Goal: Task Accomplishment & Management: Contribute content

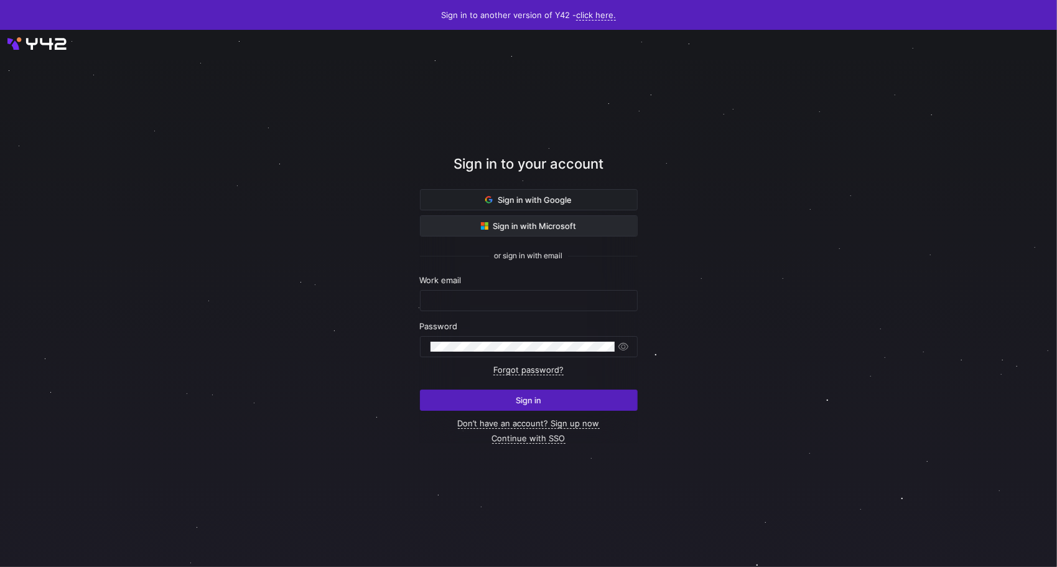
click at [563, 228] on span "Sign in with Microsoft" at bounding box center [529, 226] width 96 height 10
click at [486, 282] on div "Work email" at bounding box center [529, 280] width 218 height 10
click at [477, 298] on input "text" at bounding box center [528, 300] width 197 height 10
type input "[EMAIL_ADDRESS][DOMAIN_NAME]"
click at [542, 440] on link "Continue with SSO" at bounding box center [528, 438] width 73 height 11
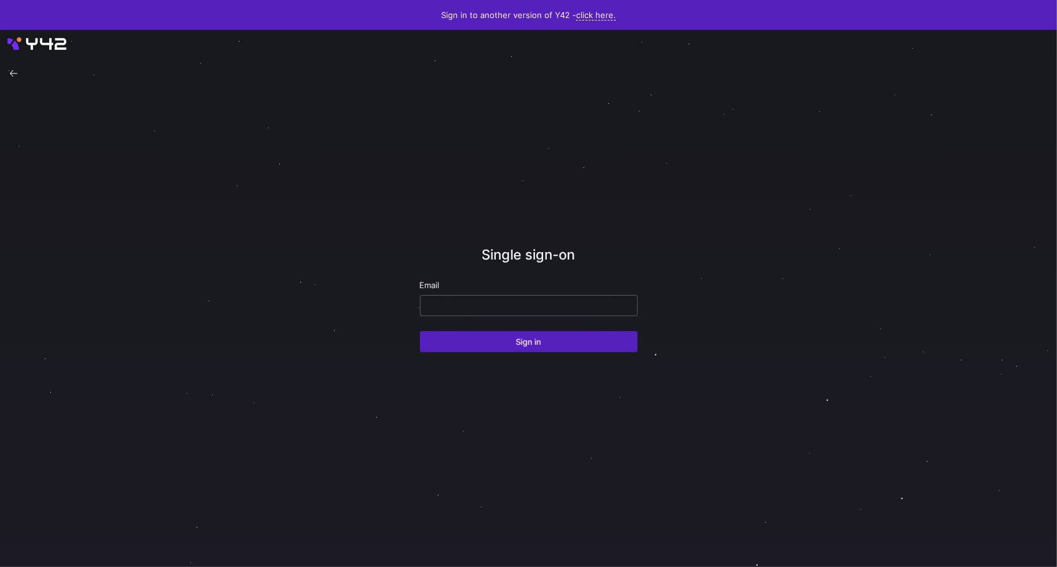
click at [485, 302] on input "email" at bounding box center [528, 305] width 197 height 10
type input "[EMAIL_ADDRESS][DOMAIN_NAME]"
click at [508, 347] on span "submit" at bounding box center [529, 342] width 216 height 20
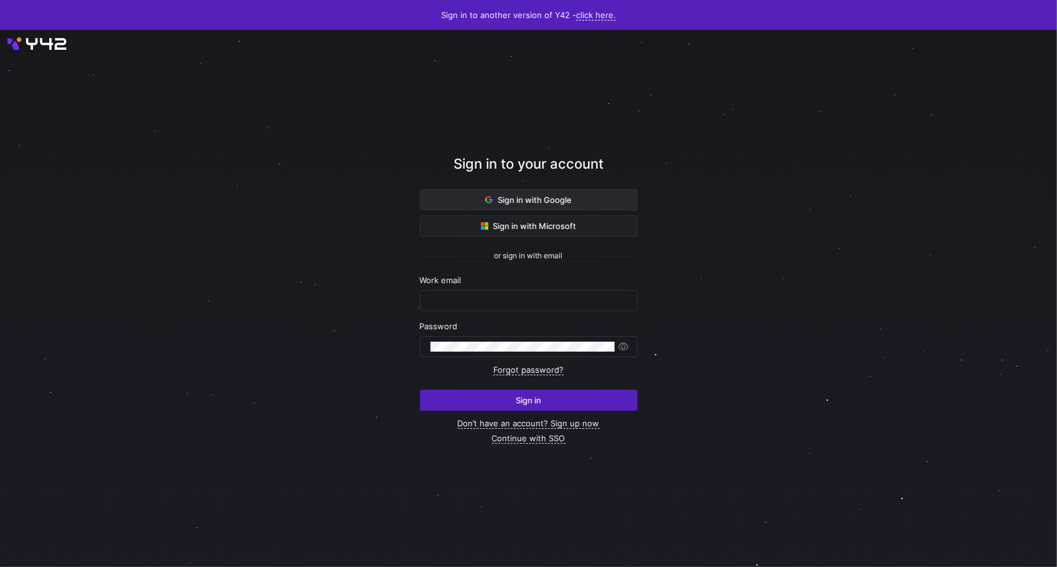
click at [551, 199] on span "Sign in with Google" at bounding box center [528, 200] width 86 height 10
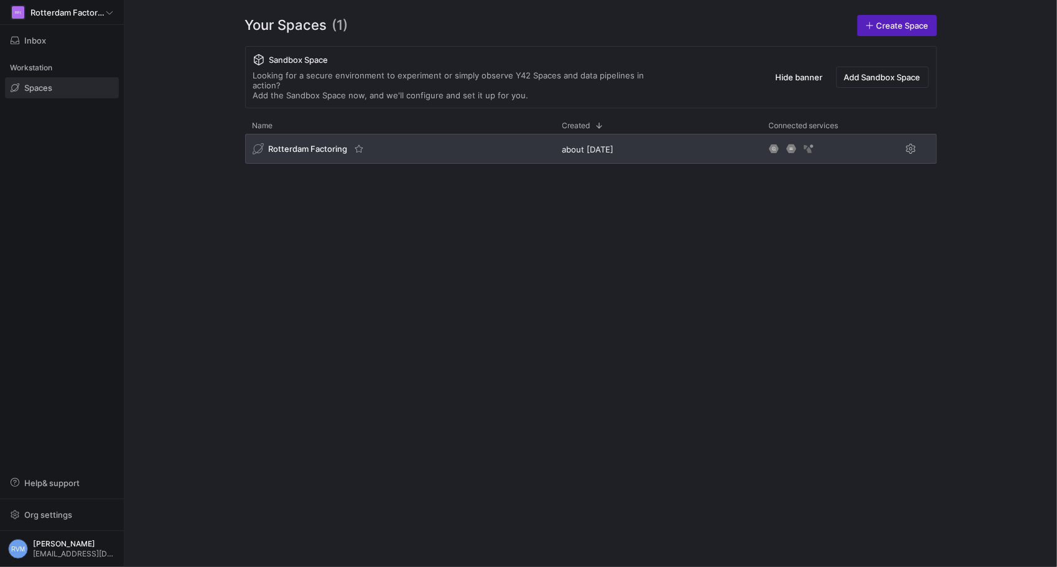
click at [307, 144] on span "Rotterdam Factoring" at bounding box center [308, 149] width 79 height 10
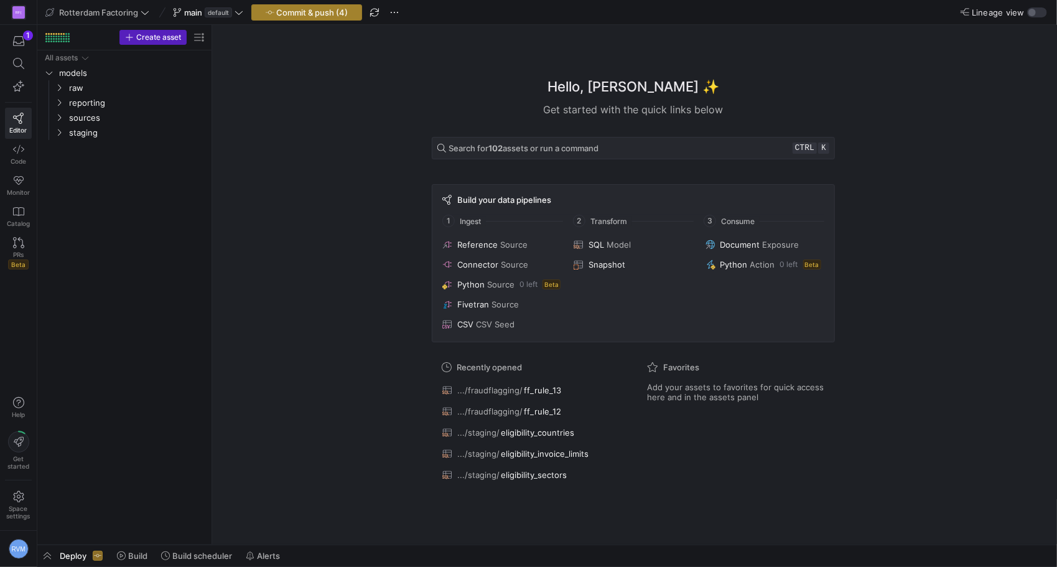
click at [304, 12] on span "Commit & push (4)" at bounding box center [313, 12] width 72 height 10
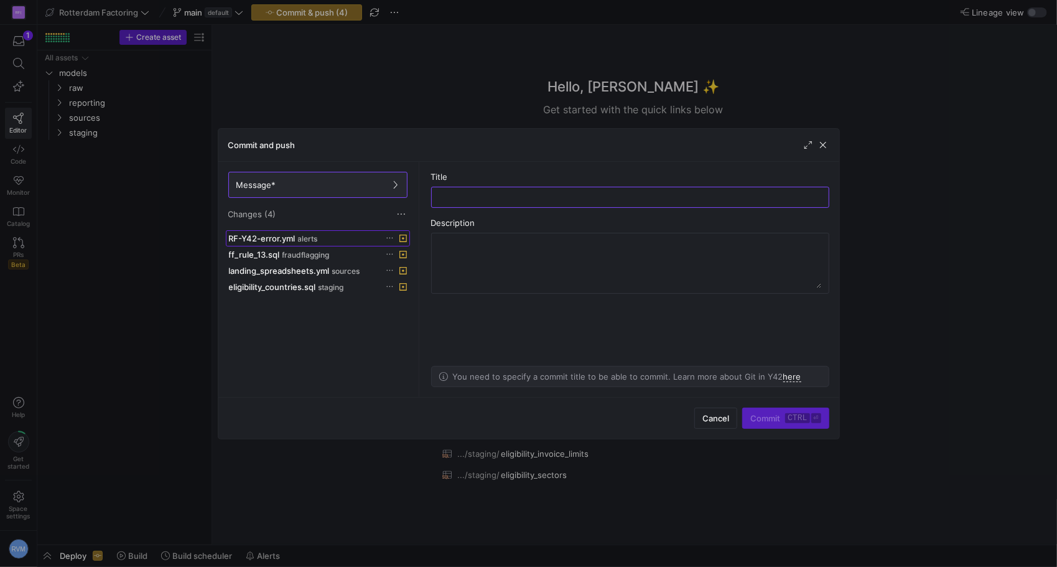
click at [298, 237] on span "alerts" at bounding box center [308, 239] width 20 height 9
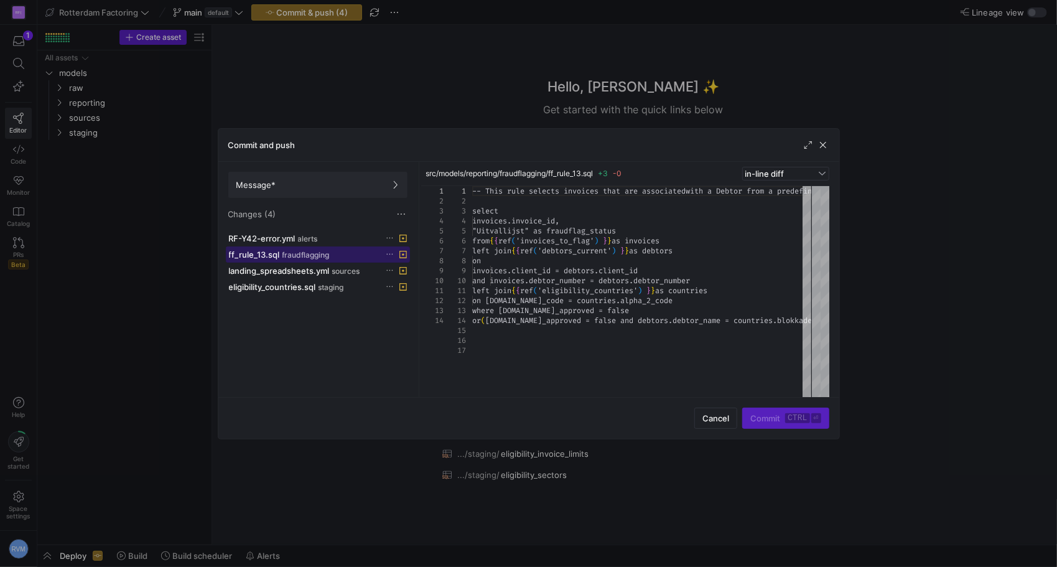
click at [277, 249] on span "ff_rule_13.sql" at bounding box center [254, 254] width 51 height 10
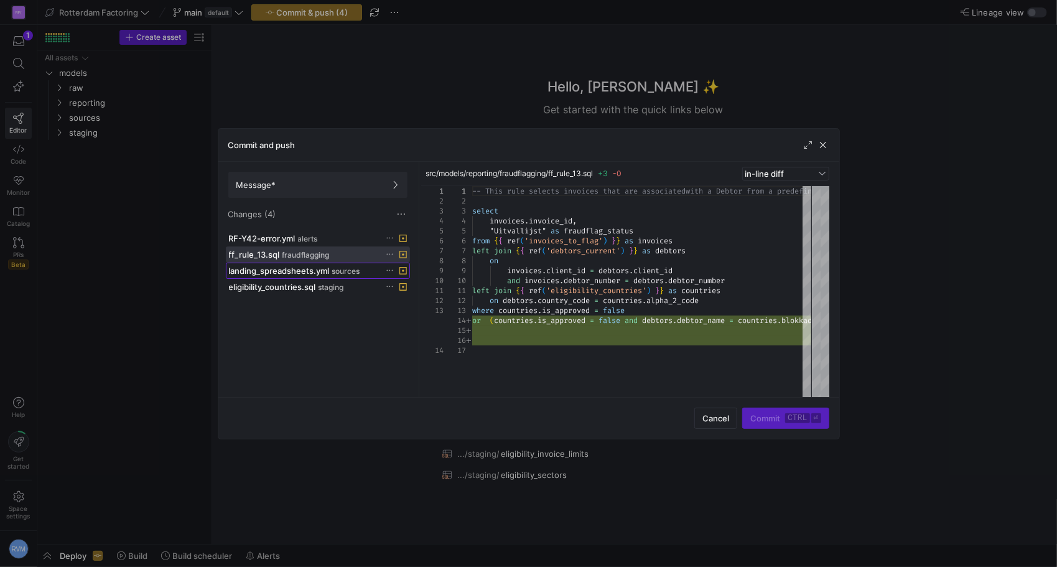
click at [314, 269] on span "landing_spreadsheets.yml" at bounding box center [279, 271] width 101 height 10
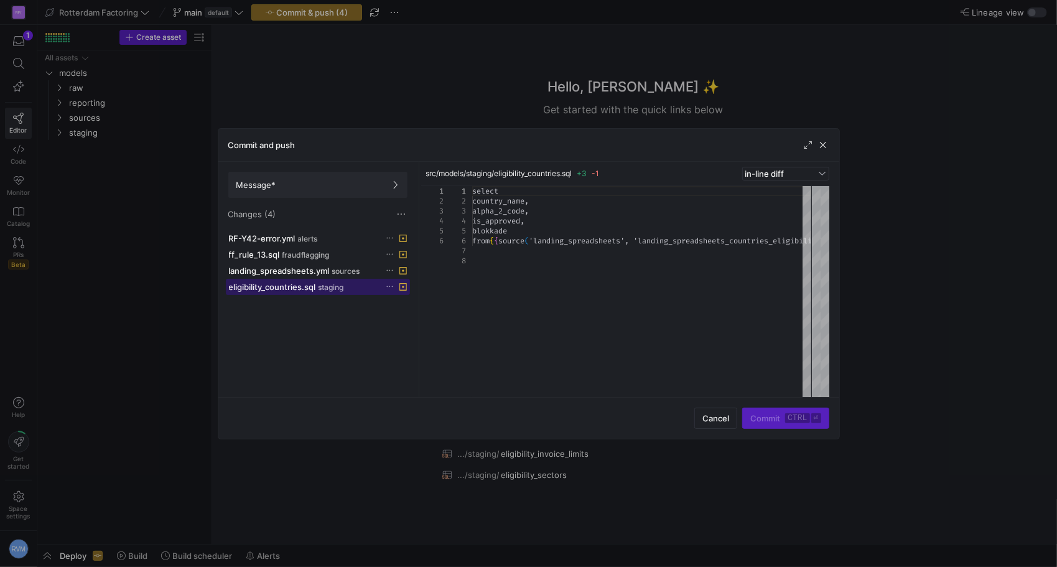
click at [304, 282] on span "eligibility_countries.sql" at bounding box center [272, 287] width 87 height 10
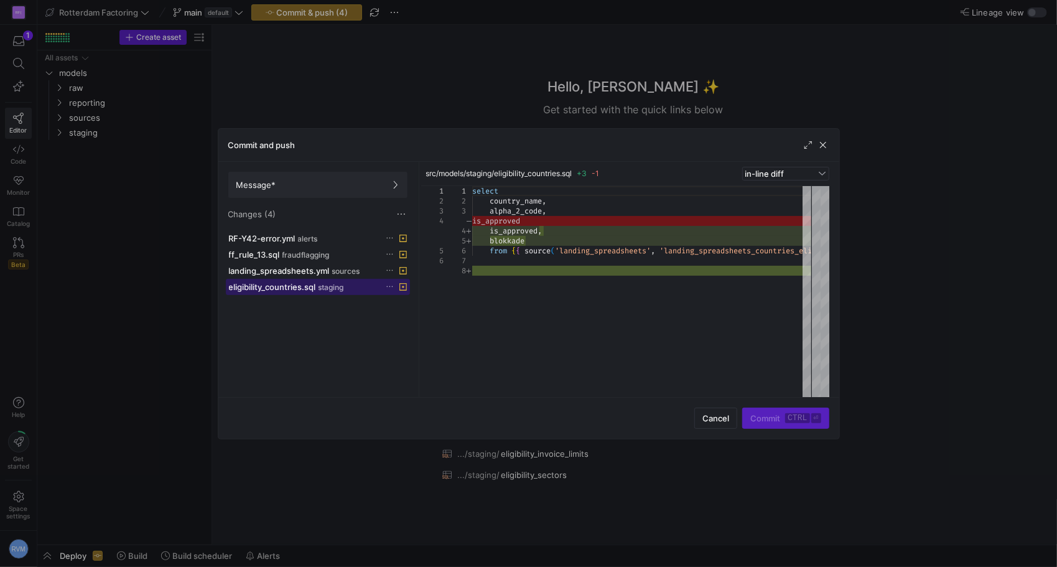
click at [286, 282] on span "eligibility_countries.sql" at bounding box center [272, 287] width 87 height 10
click at [709, 420] on span "Cancel" at bounding box center [715, 418] width 27 height 10
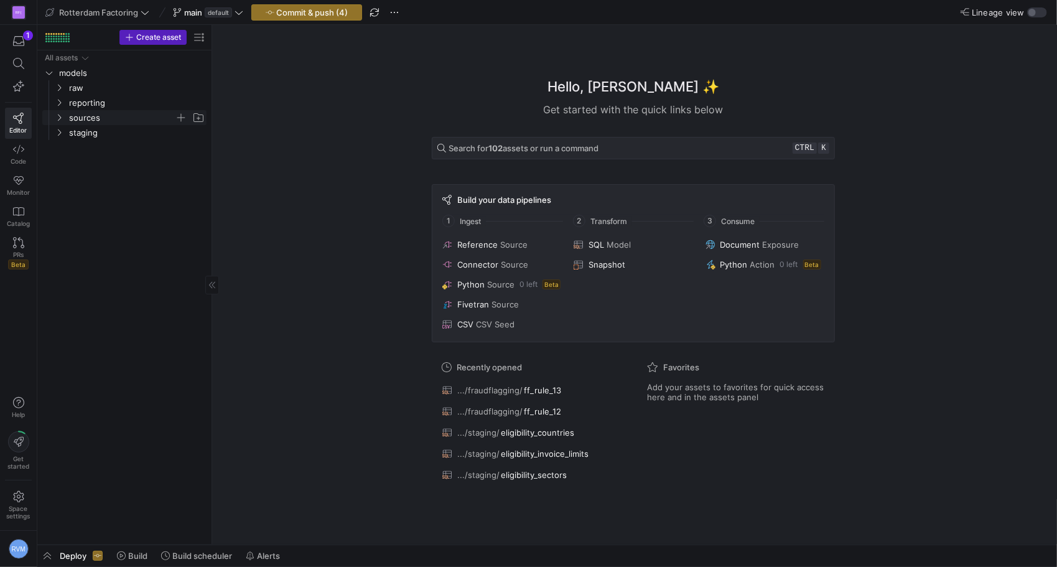
click at [59, 117] on icon "Press SPACE to select this row." at bounding box center [59, 117] width 9 height 7
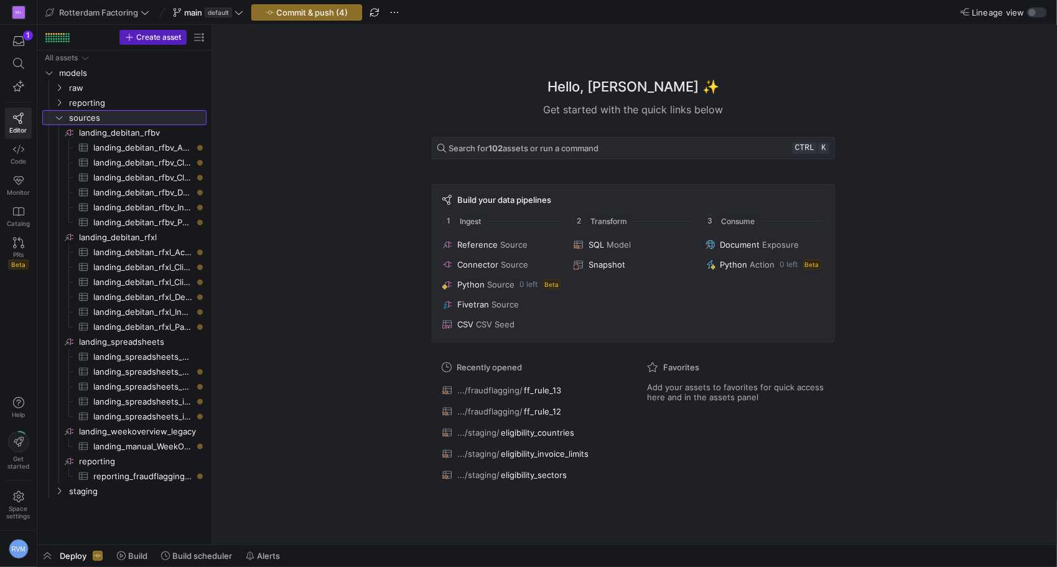
click at [62, 120] on icon at bounding box center [59, 117] width 9 height 7
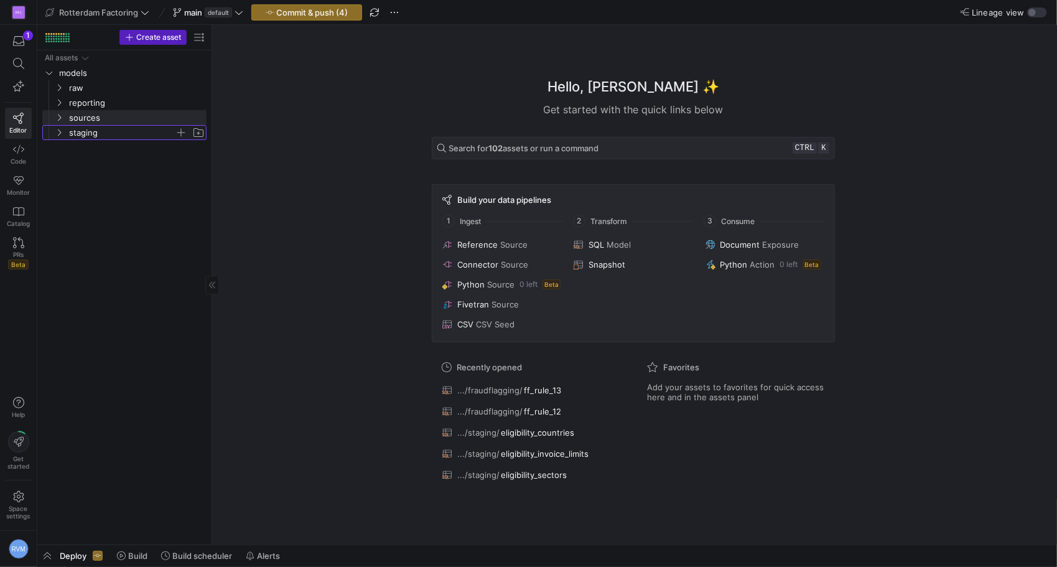
click at [58, 134] on icon "Press SPACE to select this row." at bounding box center [59, 132] width 9 height 7
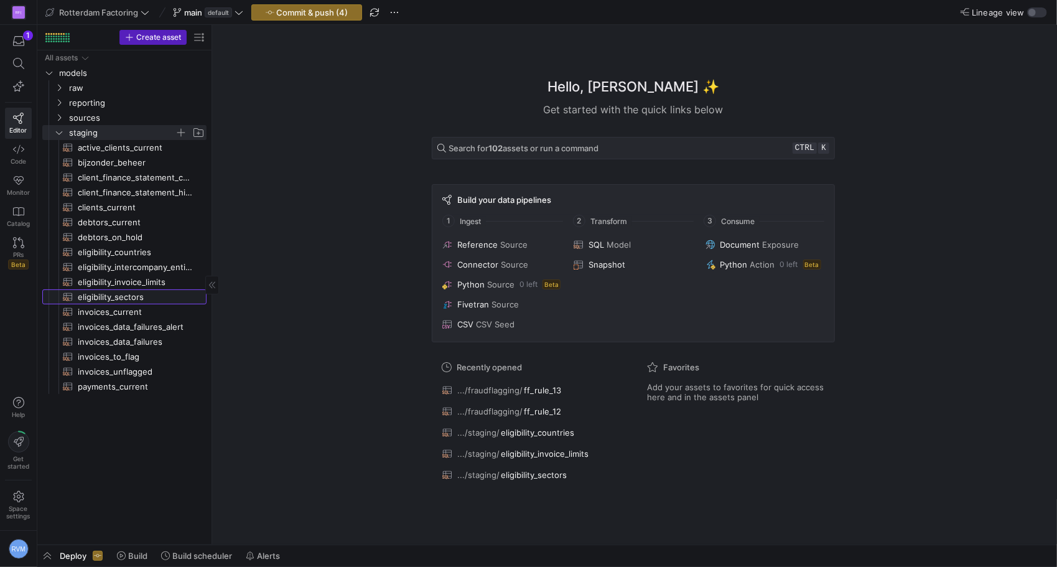
click at [123, 296] on span "eligibility_sectors​​​​​​​​​​" at bounding box center [135, 297] width 114 height 14
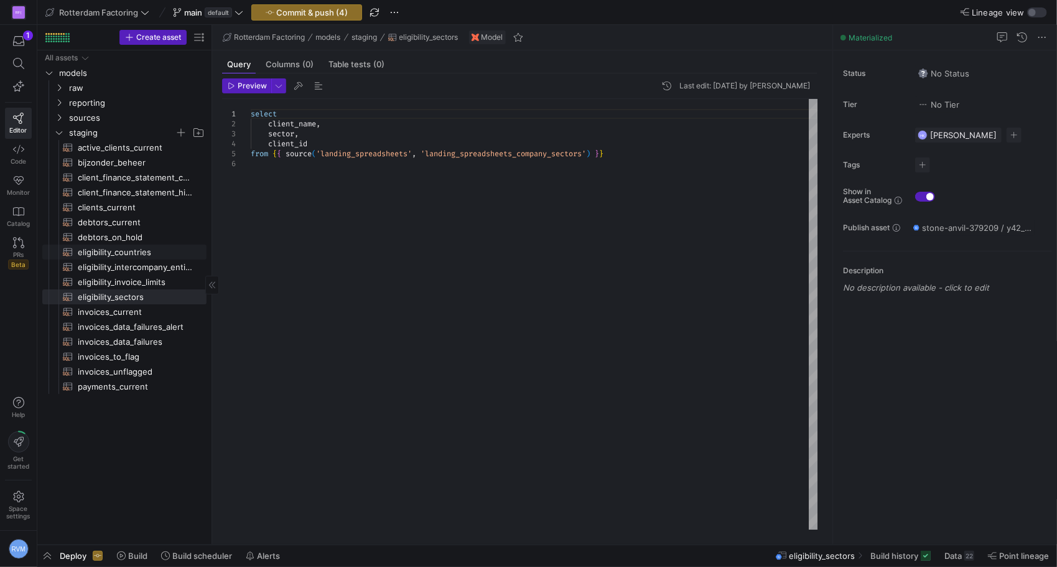
click at [143, 248] on span "eligibility_countries​​​​​​​​​​" at bounding box center [135, 252] width 114 height 14
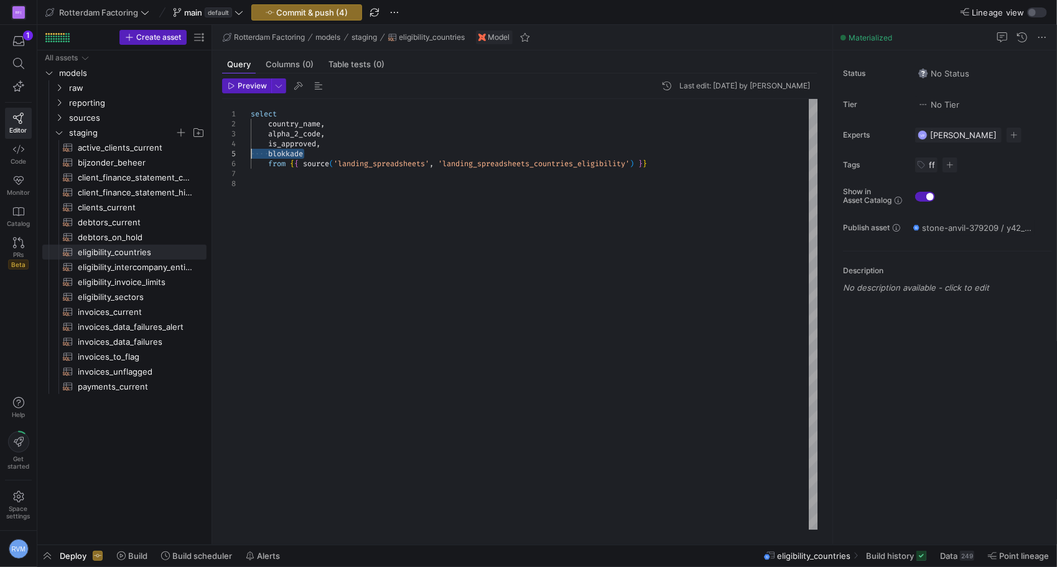
drag, startPoint x: 312, startPoint y: 153, endPoint x: 233, endPoint y: 152, distance: 79.0
click at [251, 152] on div "select country_name , alpha_2_code , is_approved , blokkade from { { source ( '…" at bounding box center [534, 314] width 567 height 431
click at [236, 81] on span "Preview" at bounding box center [247, 85] width 39 height 9
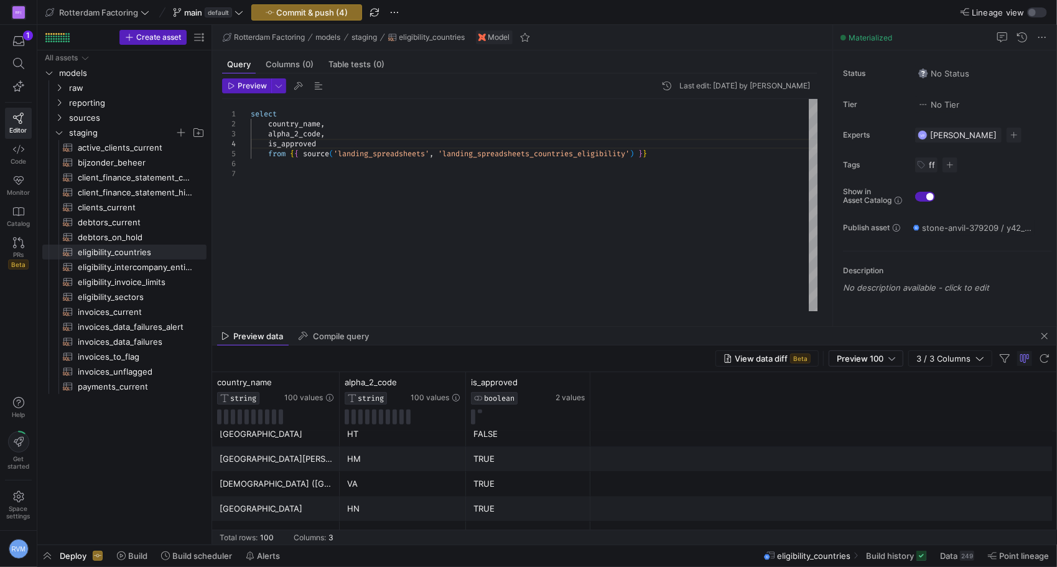
scroll to position [2167, 0]
click at [862, 360] on span "Preview 100" at bounding box center [860, 358] width 47 height 10
click at [858, 400] on span "Full Preview" at bounding box center [867, 399] width 64 height 10
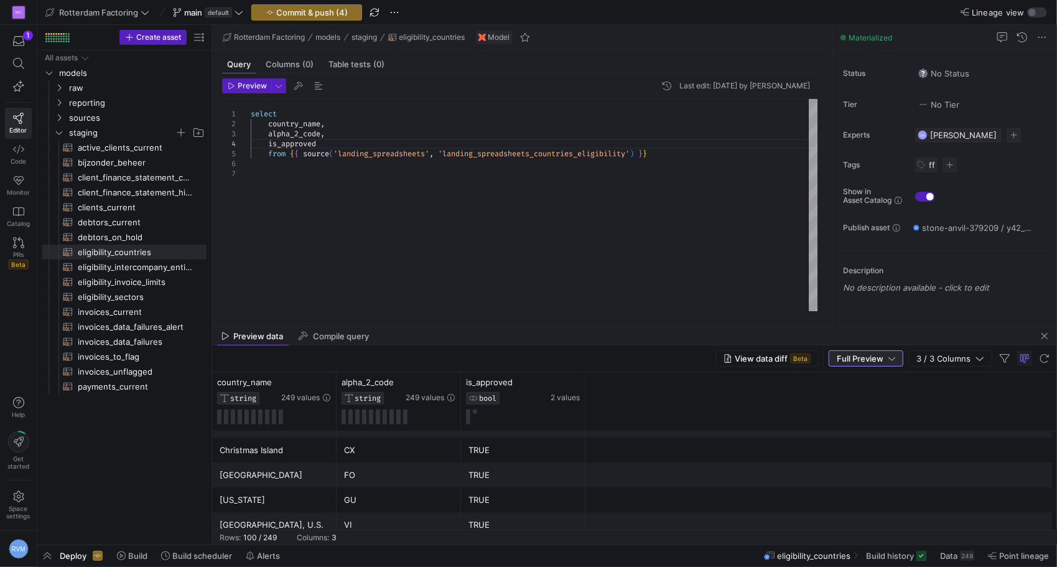
scroll to position [2340, 0]
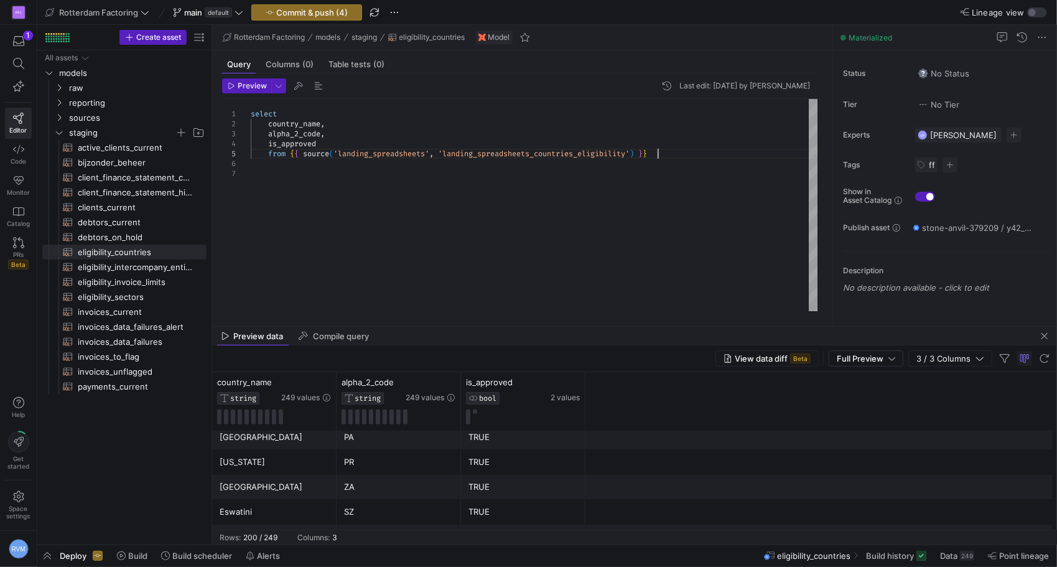
click at [667, 157] on div "select country_name , alpha_2_code , is_approved from { { source ( 'landing_spr…" at bounding box center [534, 205] width 567 height 213
click at [241, 88] on span "Preview" at bounding box center [252, 85] width 29 height 9
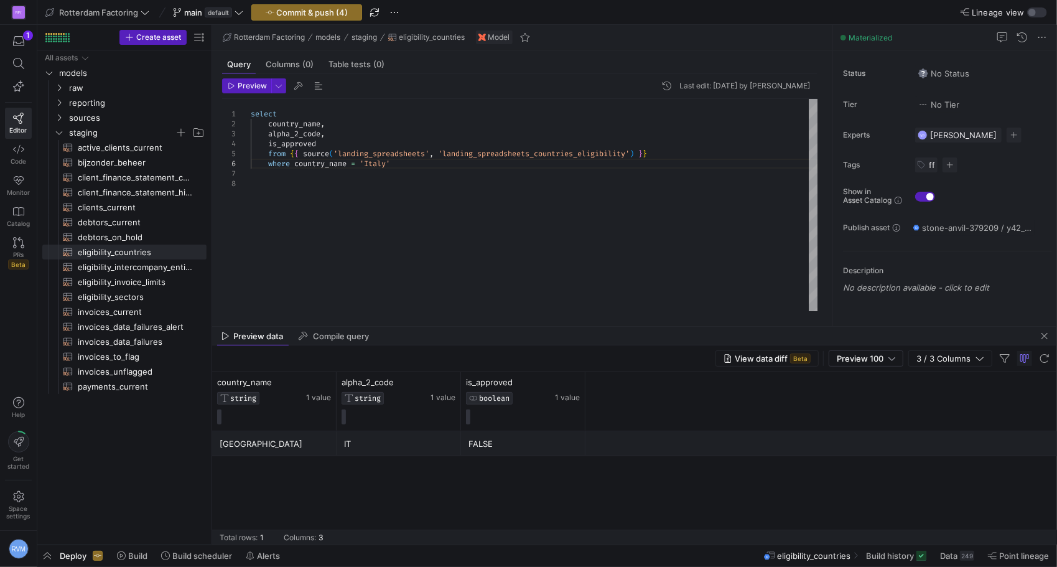
click at [325, 210] on div "select country_name , alpha_2_code , is_approved from { { source ( 'landing_spr…" at bounding box center [534, 205] width 567 height 213
click at [57, 134] on icon "Press SPACE to select this row." at bounding box center [59, 132] width 9 height 7
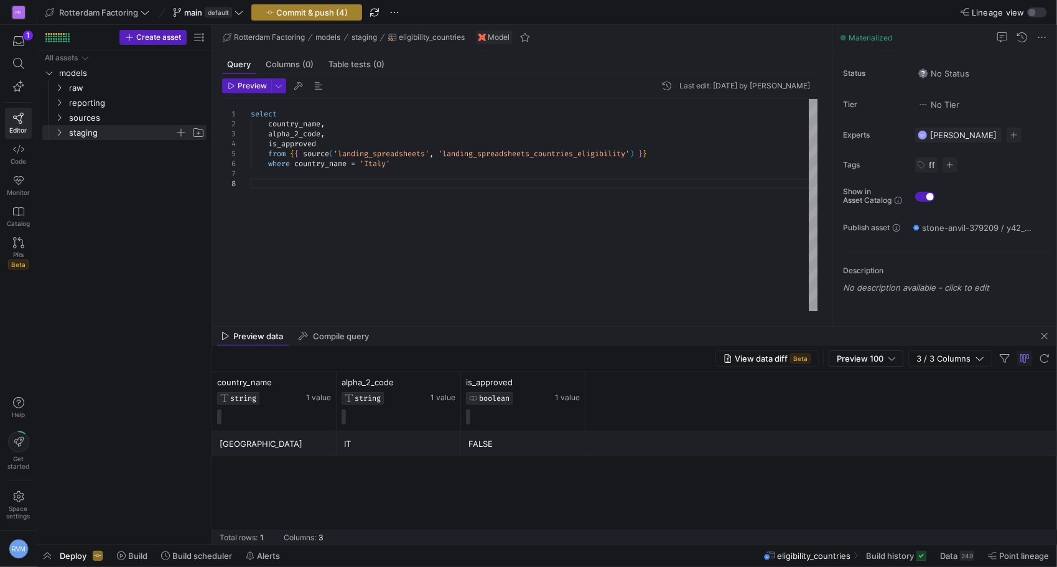
click at [322, 6] on span "button" at bounding box center [306, 12] width 109 height 15
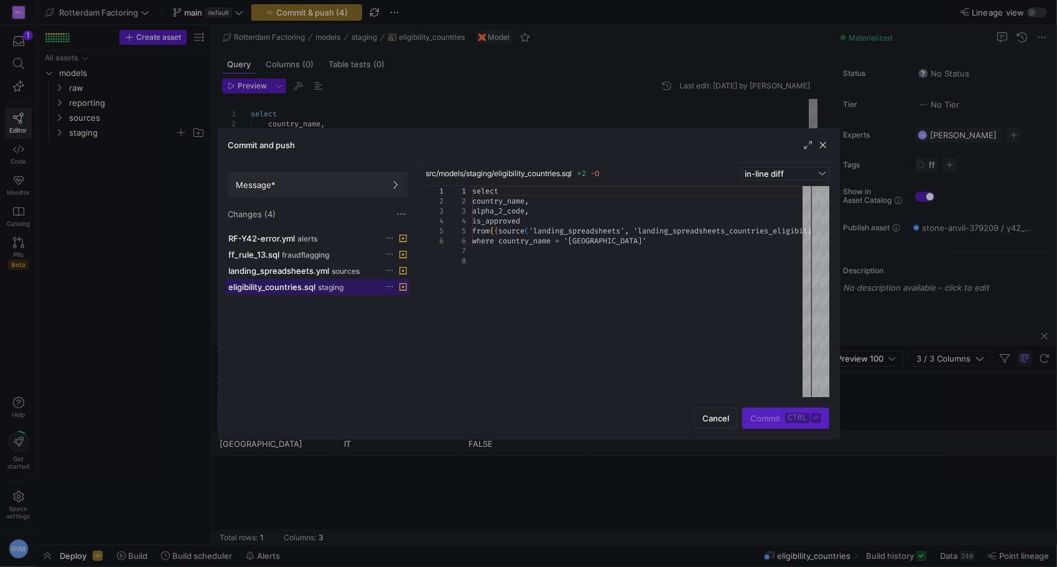
click at [289, 283] on span "eligibility_countries.sql" at bounding box center [272, 287] width 87 height 10
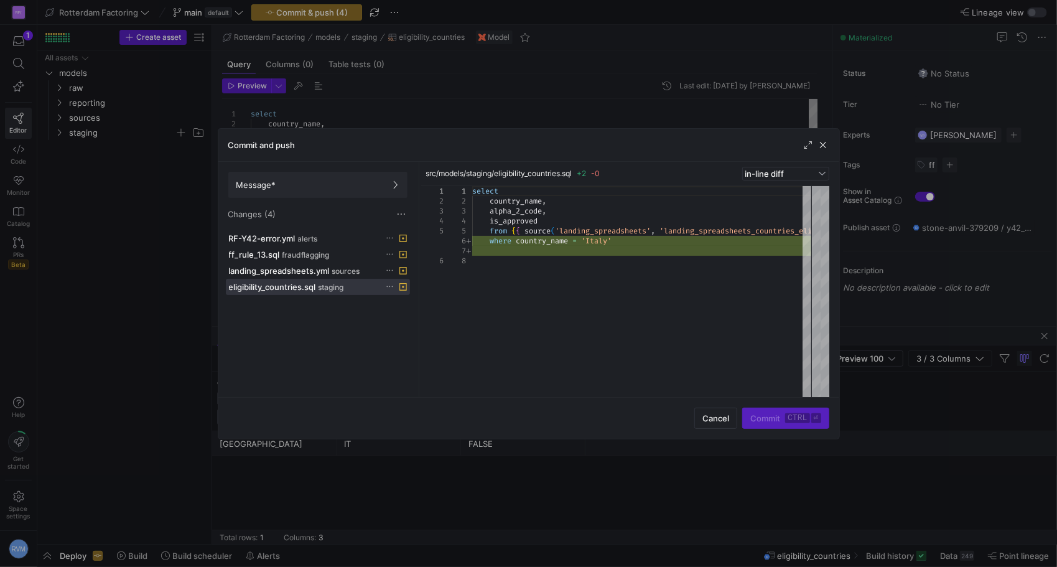
click at [65, 128] on div at bounding box center [528, 283] width 1057 height 567
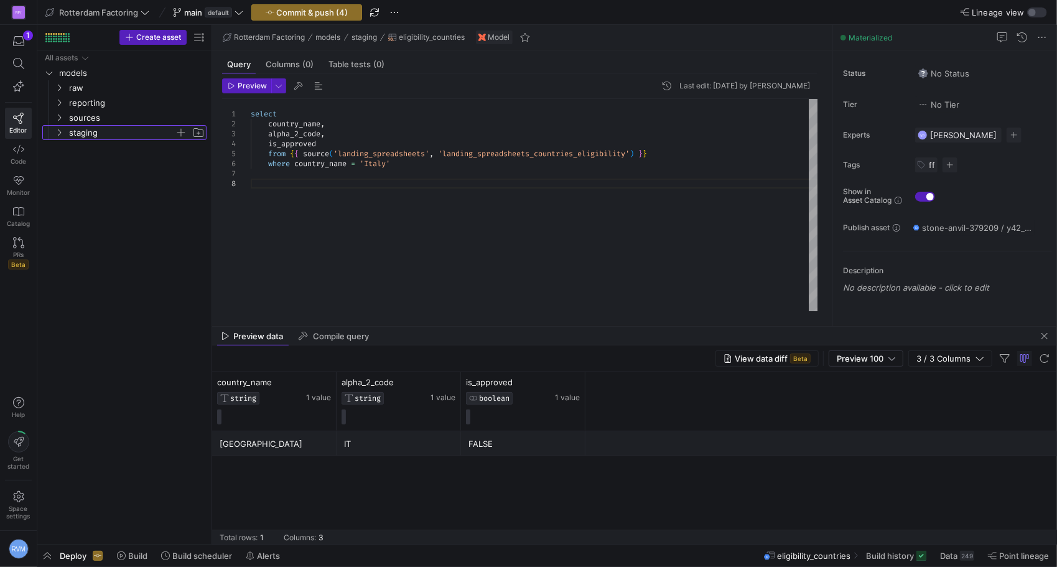
click at [67, 133] on span "staging" at bounding box center [129, 133] width 153 height 14
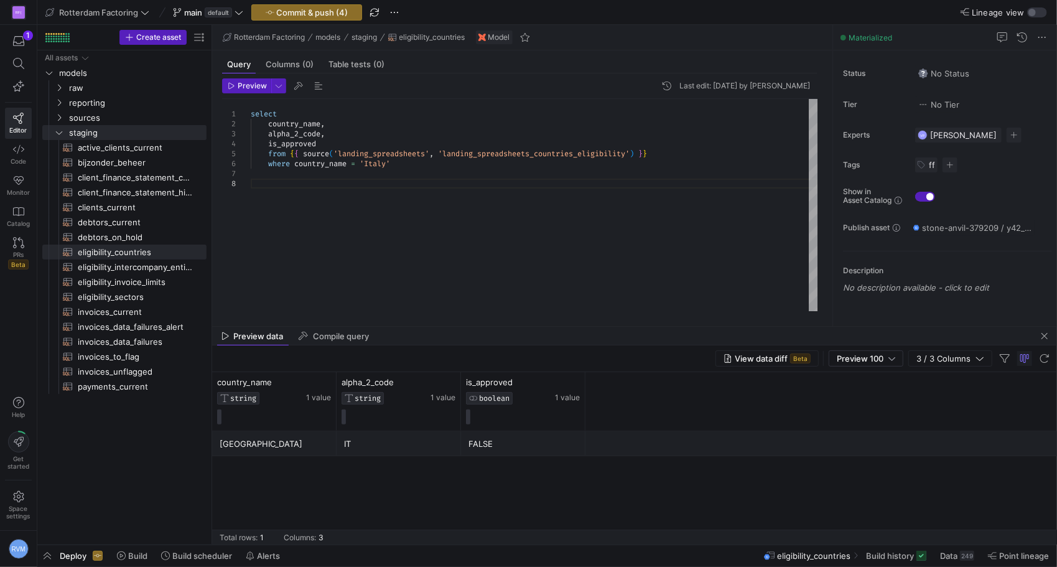
click at [396, 175] on div "select country_name , alpha_2_code , is_approved from { { source ( 'landing_spr…" at bounding box center [534, 205] width 567 height 213
drag, startPoint x: 342, startPoint y: 165, endPoint x: 230, endPoint y: 162, distance: 112.7
click at [251, 162] on div "select country_name , alpha_2_code , is_approved from { { source ( 'landing_spr…" at bounding box center [534, 205] width 567 height 213
type textarea "select country_name, alpha_2_code, is_approved from {{ source('landing_spreadsh…"
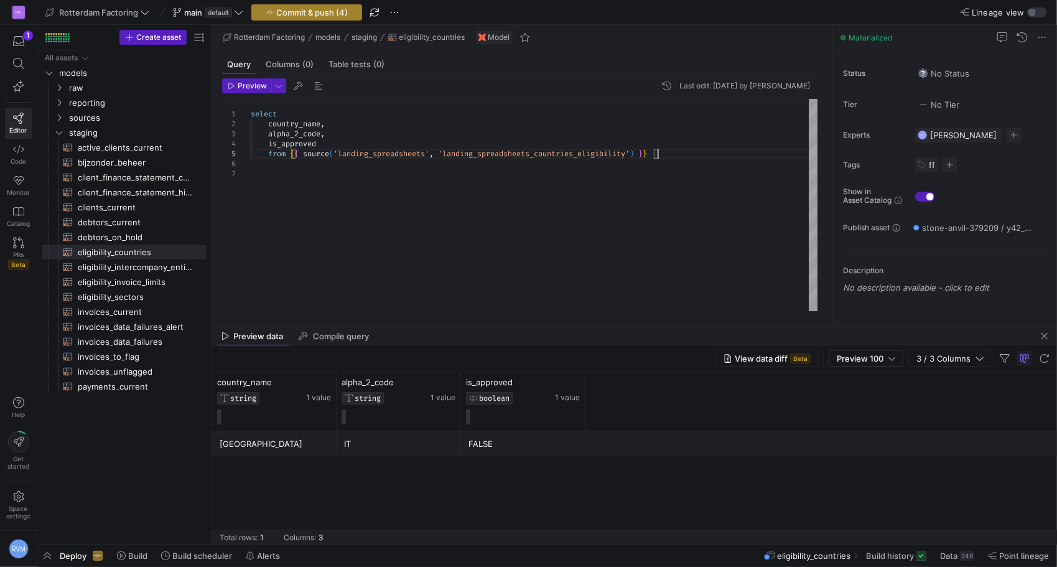
click at [341, 11] on span "Commit & push (4)" at bounding box center [313, 12] width 72 height 10
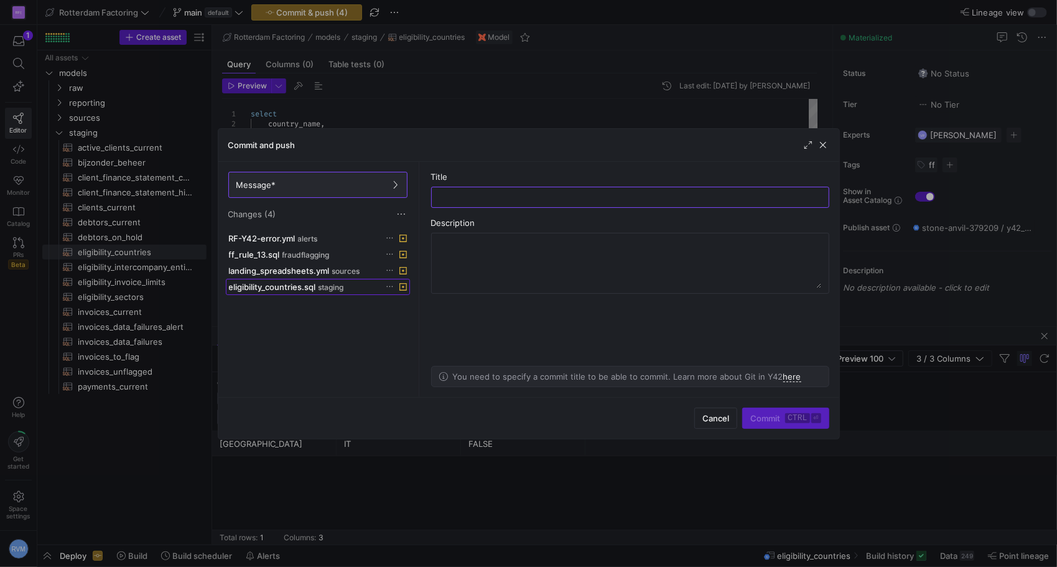
click at [304, 286] on span "eligibility_countries.sql" at bounding box center [272, 287] width 87 height 10
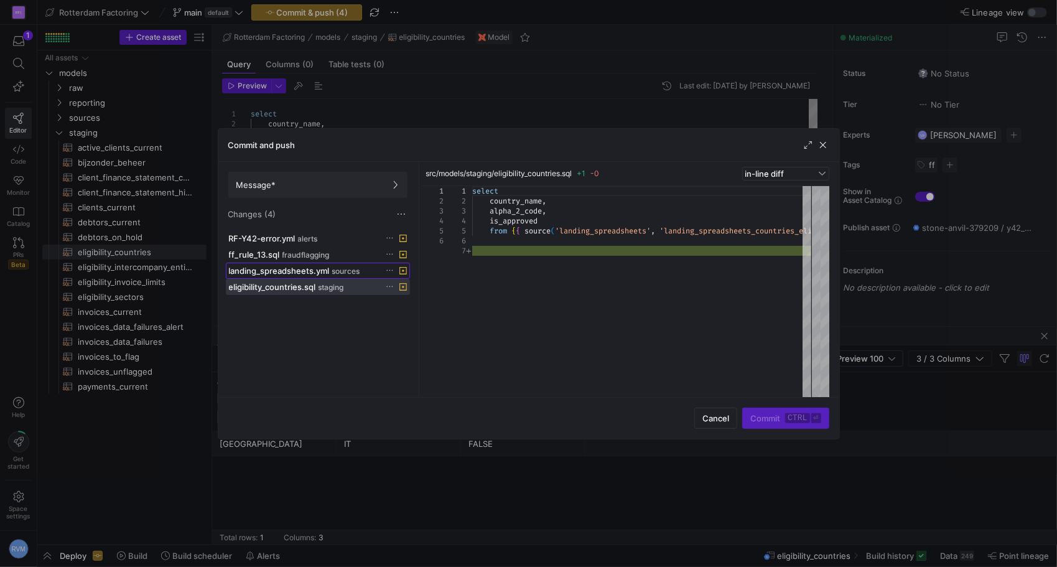
click at [348, 267] on span "sources" at bounding box center [346, 271] width 28 height 9
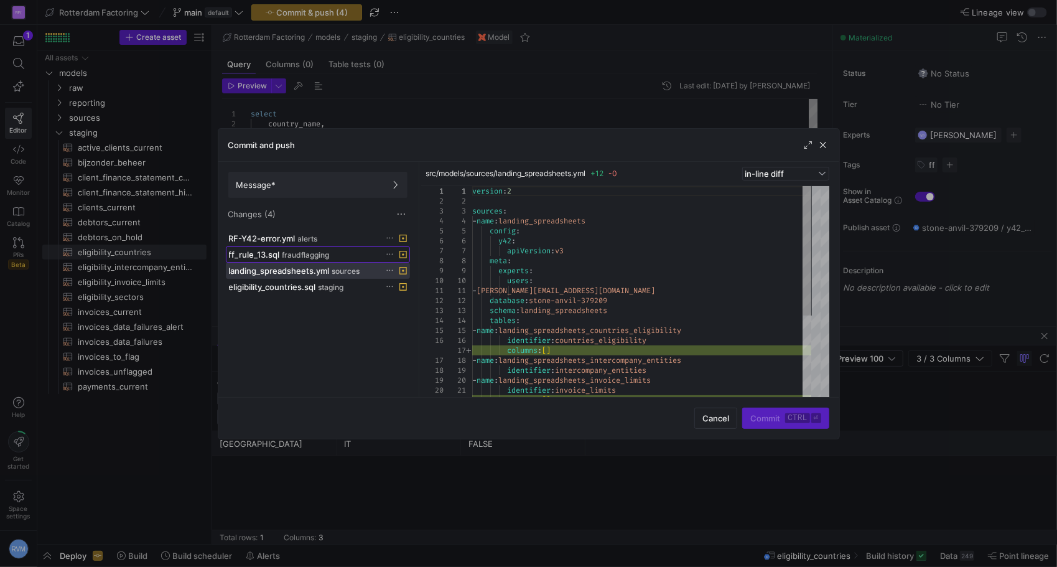
click at [319, 256] on span "fraudflagging" at bounding box center [305, 255] width 47 height 9
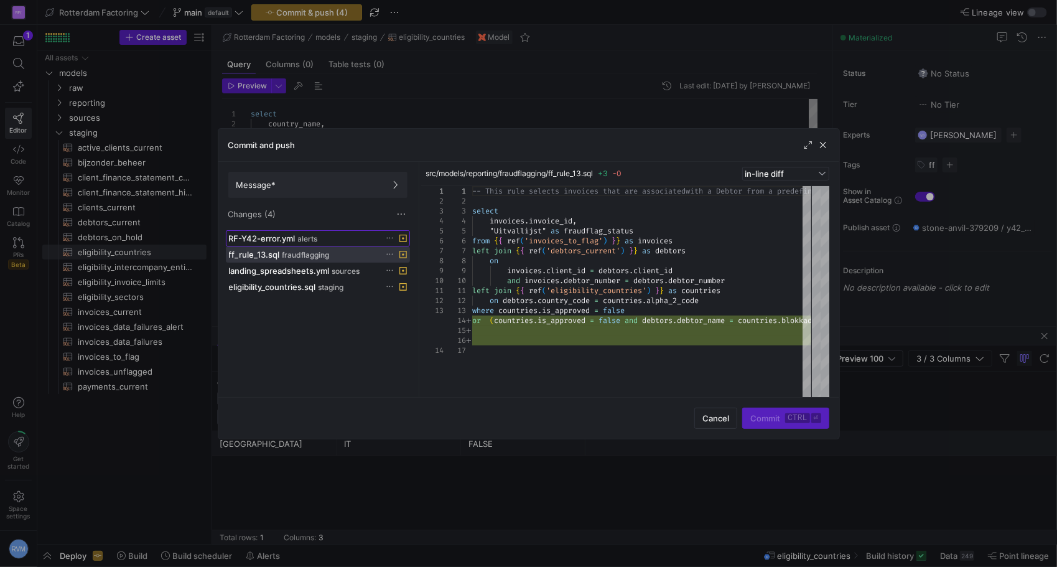
click at [272, 238] on span "RF-Y42-error.yml" at bounding box center [262, 238] width 67 height 10
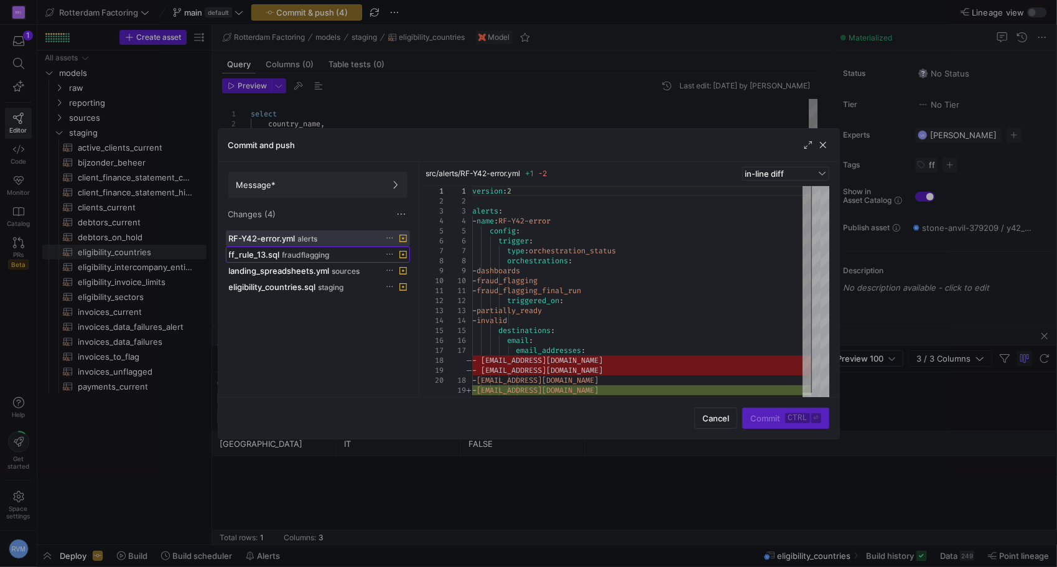
drag, startPoint x: 280, startPoint y: 251, endPoint x: 280, endPoint y: 259, distance: 7.5
click at [280, 251] on div "ff_rule_13.sql fraudflagging" at bounding box center [304, 254] width 151 height 10
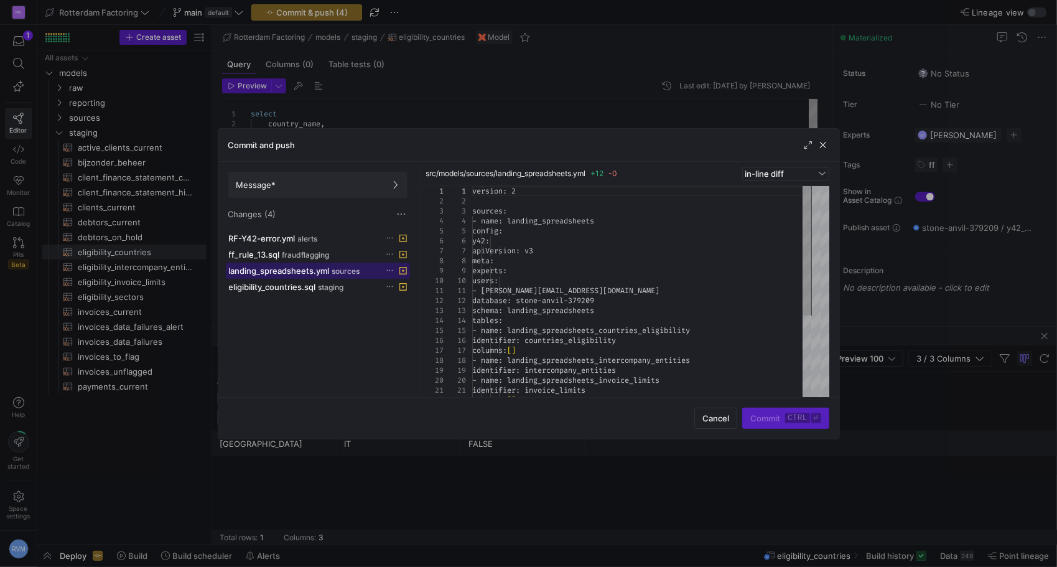
click at [278, 269] on span "landing_spreadsheets.yml" at bounding box center [279, 271] width 101 height 10
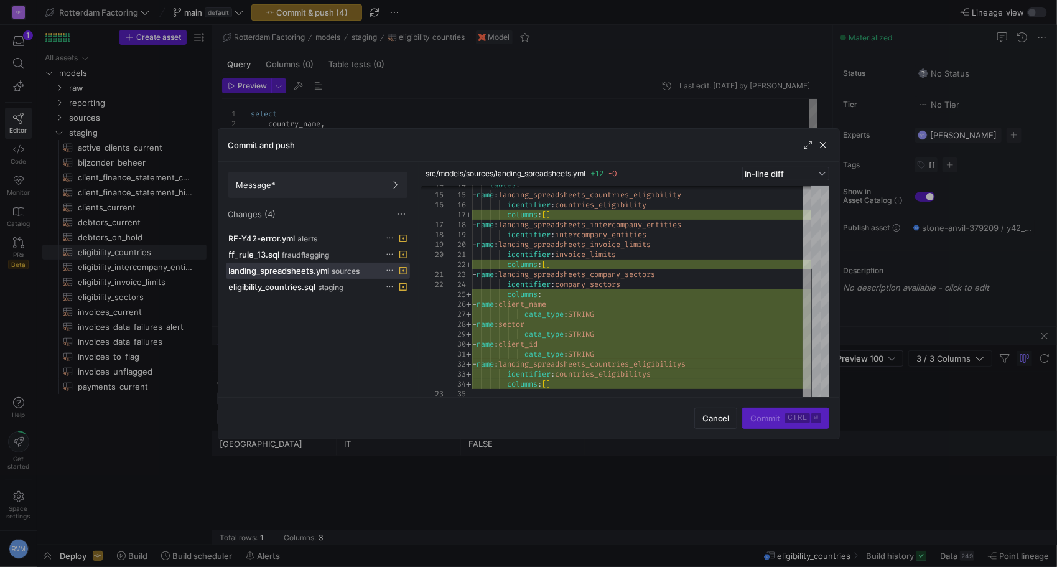
click at [389, 270] on icon at bounding box center [390, 270] width 6 height 1
click at [429, 414] on div at bounding box center [528, 283] width 1057 height 567
click at [392, 270] on icon at bounding box center [390, 270] width 6 height 1
click at [408, 307] on span "Discard" at bounding box center [408, 304] width 29 height 10
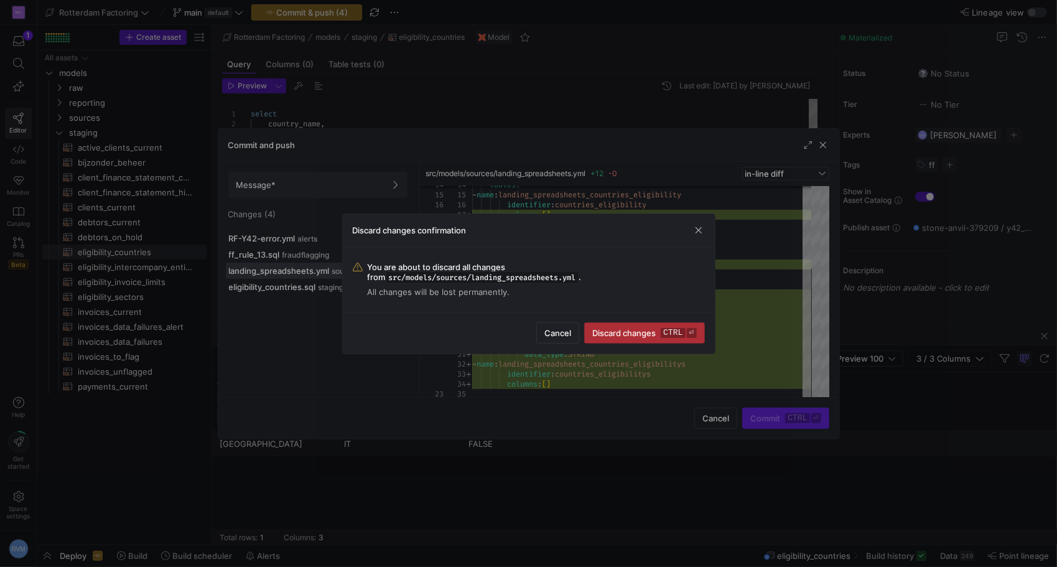
click at [635, 330] on span "Discard changes ctrl ⏎" at bounding box center [644, 333] width 104 height 10
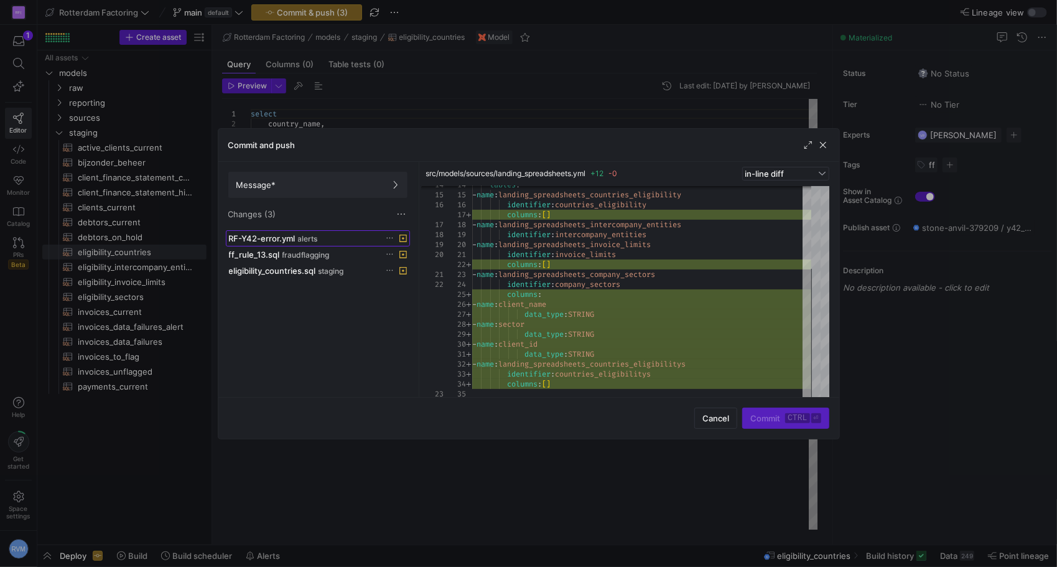
click at [272, 240] on span "RF-Y42-error.yml" at bounding box center [262, 238] width 67 height 10
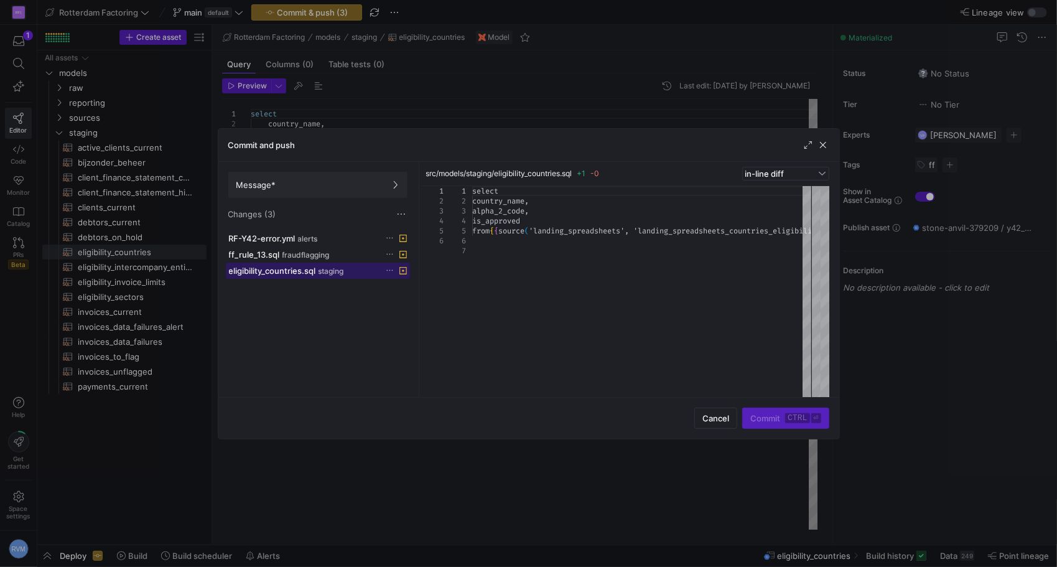
click at [277, 272] on span "eligibility_countries.sql" at bounding box center [272, 271] width 87 height 10
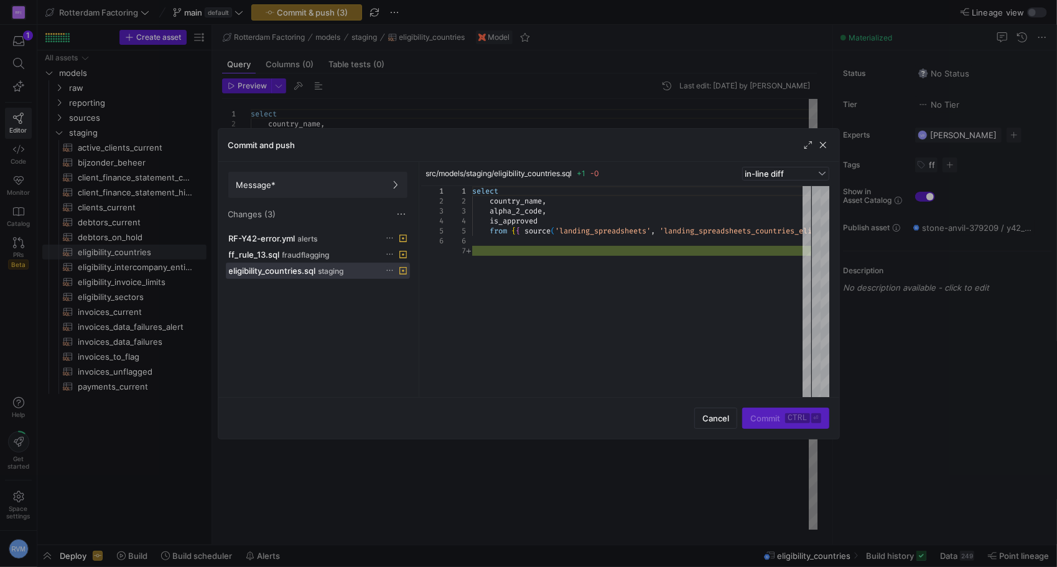
click at [392, 267] on icon at bounding box center [390, 270] width 8 height 8
click at [417, 306] on span "Discard" at bounding box center [408, 304] width 29 height 10
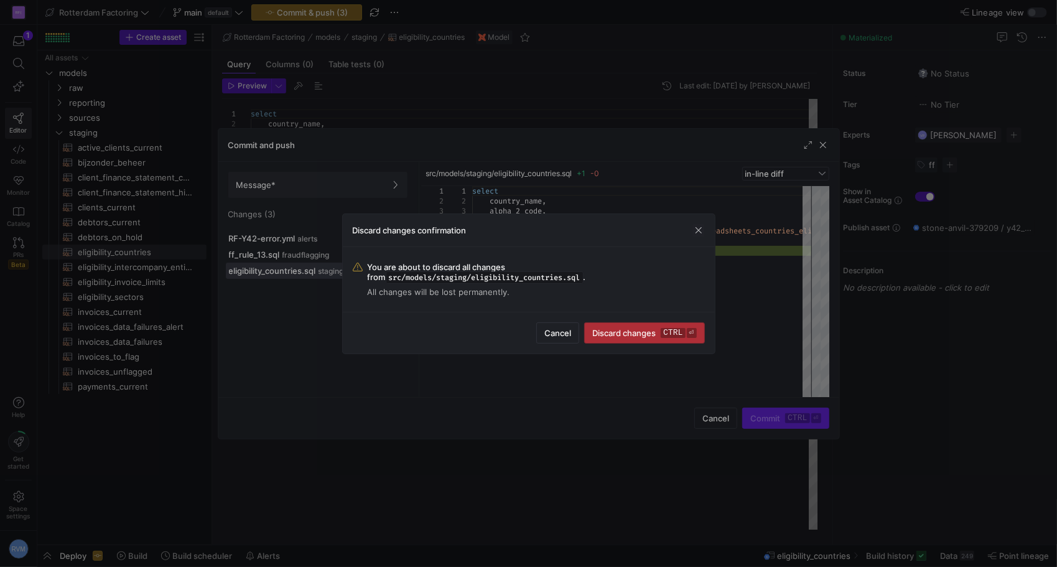
click at [637, 332] on span "Discard changes ctrl ⏎" at bounding box center [644, 333] width 104 height 10
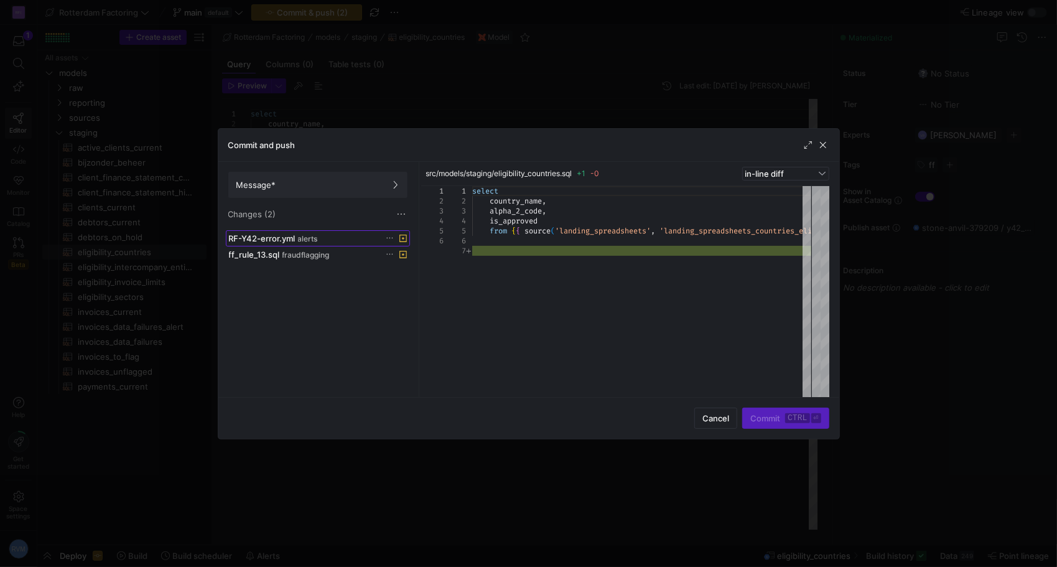
click at [277, 236] on span "RF-Y42-error.yml" at bounding box center [262, 238] width 67 height 10
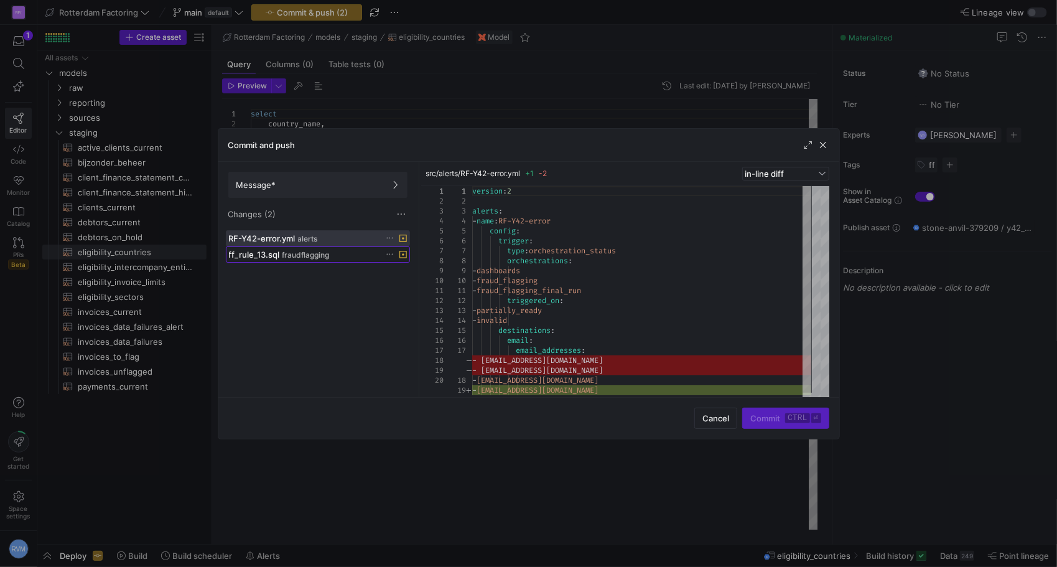
click at [296, 255] on span "fraudflagging" at bounding box center [305, 255] width 47 height 9
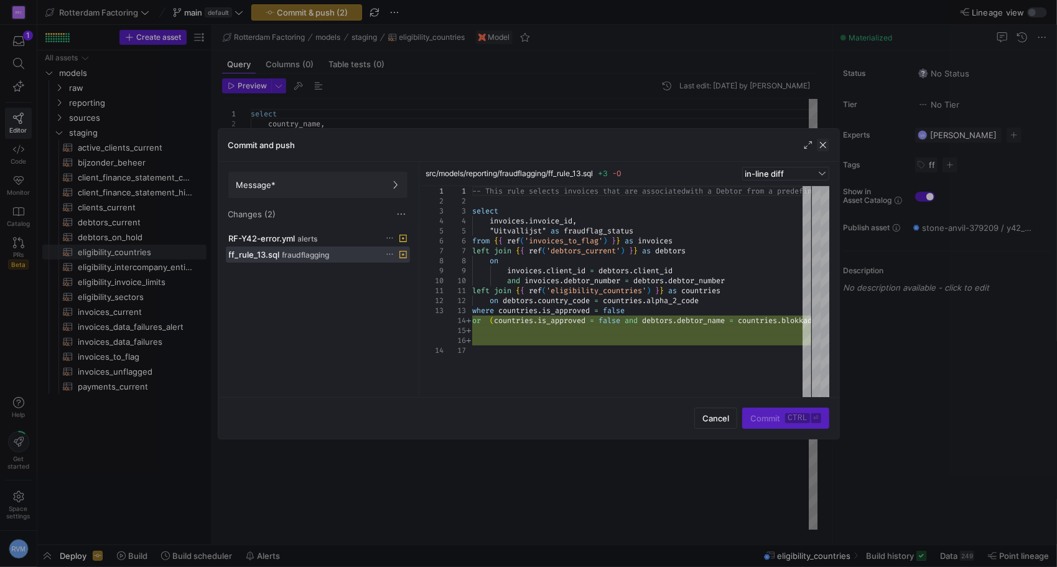
click at [825, 146] on span "button" at bounding box center [823, 145] width 12 height 12
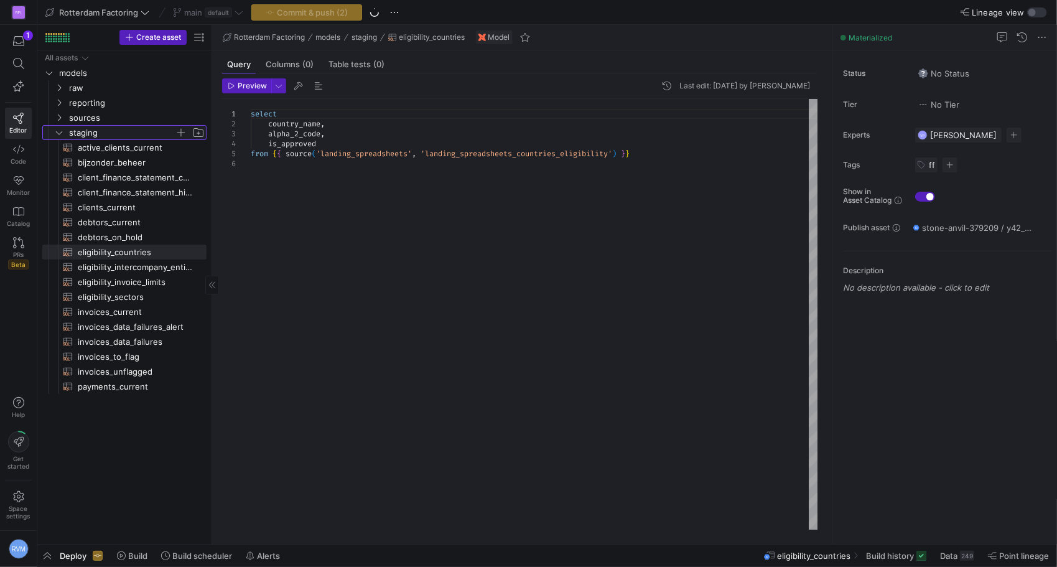
click at [66, 131] on span "staging" at bounding box center [129, 133] width 153 height 14
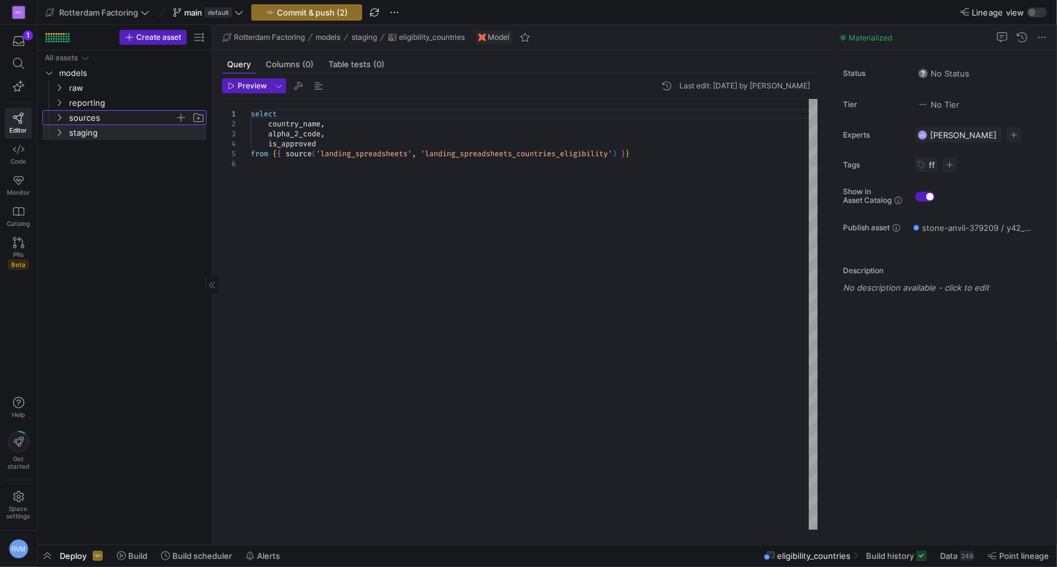
click at [63, 117] on y42-icon "Press SPACE to select this row." at bounding box center [59, 118] width 10 height 10
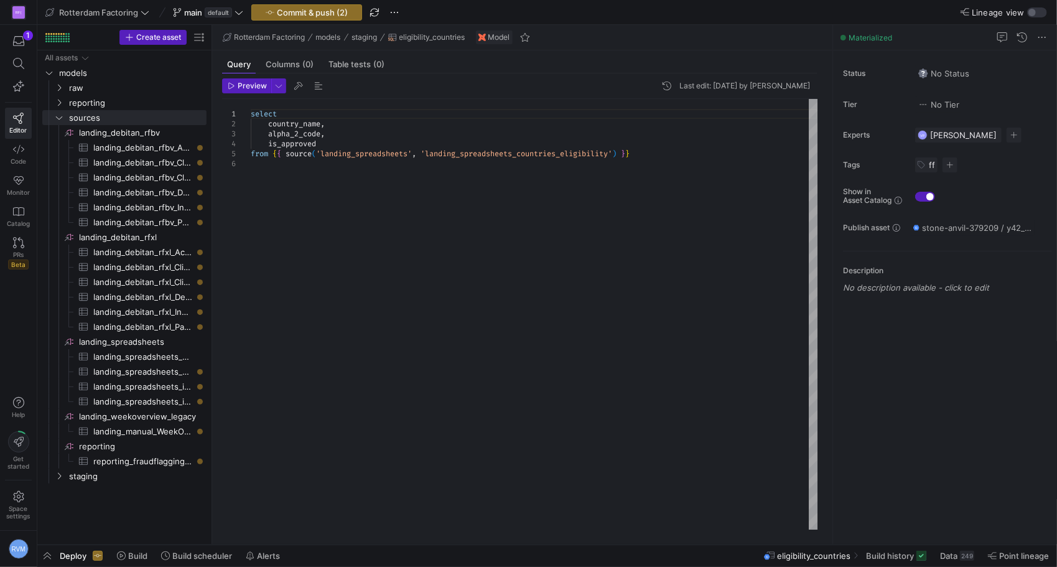
drag, startPoint x: 213, startPoint y: 185, endPoint x: 272, endPoint y: 187, distance: 59.7
click at [272, 187] on div "Preview Last edit: Monday 12 August 2024 by Victor Prins 1 2 3 4 5 6 select cou…" at bounding box center [519, 303] width 615 height 461
drag, startPoint x: 272, startPoint y: 187, endPoint x: 212, endPoint y: 174, distance: 62.2
click at [212, 174] on div at bounding box center [212, 284] width 1 height 519
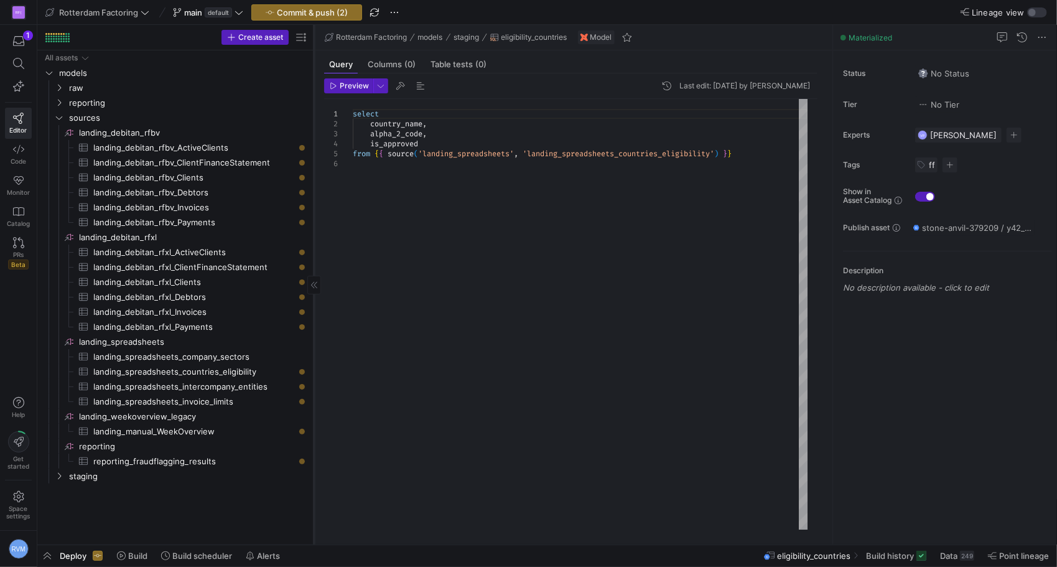
drag, startPoint x: 212, startPoint y: 174, endPoint x: 313, endPoint y: 196, distance: 103.8
click at [314, 196] on div at bounding box center [314, 284] width 1 height 519
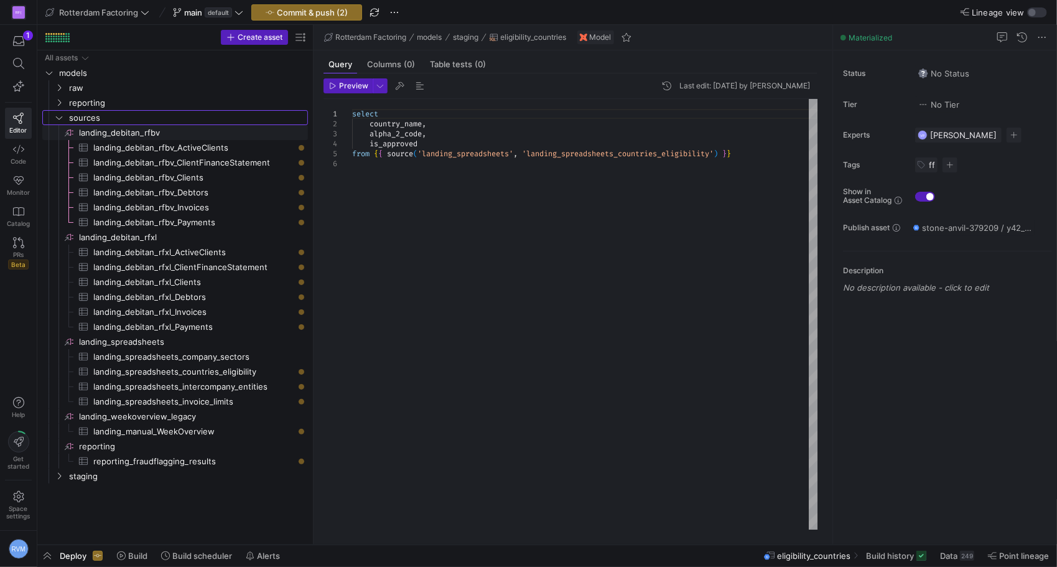
click at [58, 119] on icon "Press SPACE to select this row." at bounding box center [59, 117] width 9 height 7
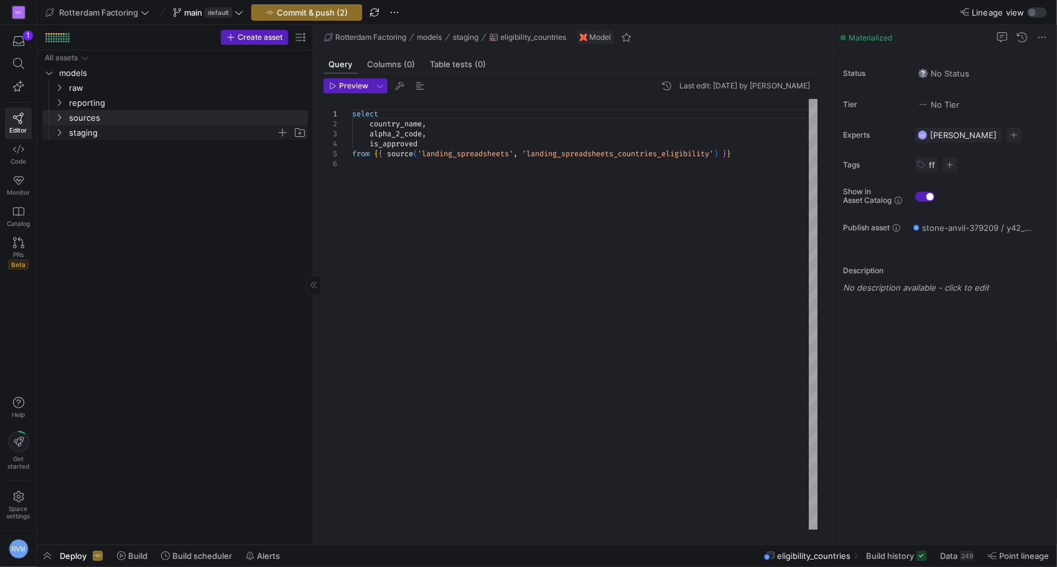
click at [64, 134] on span "staging" at bounding box center [180, 133] width 254 height 14
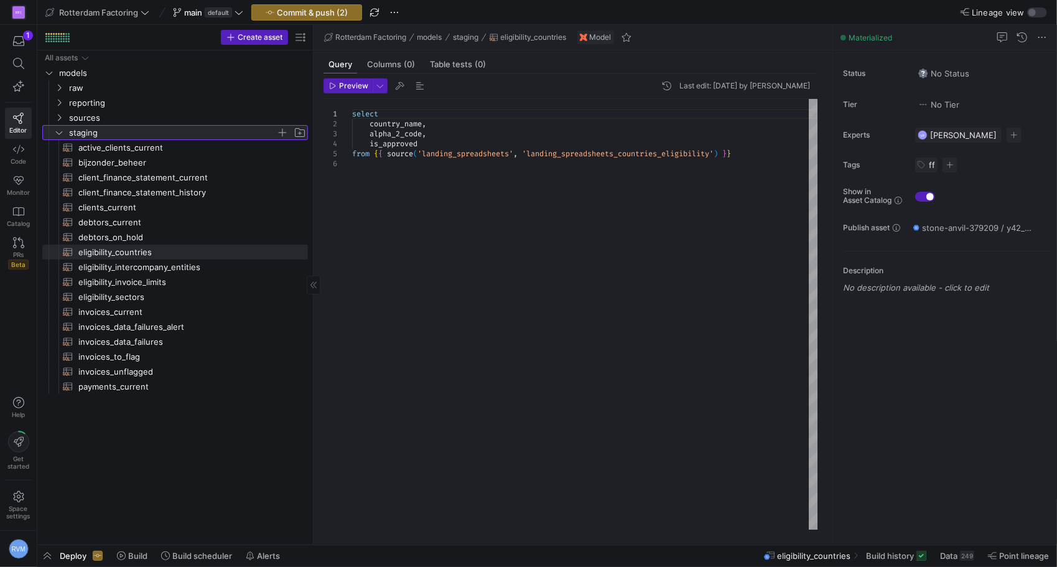
click at [64, 134] on span "staging" at bounding box center [180, 133] width 254 height 14
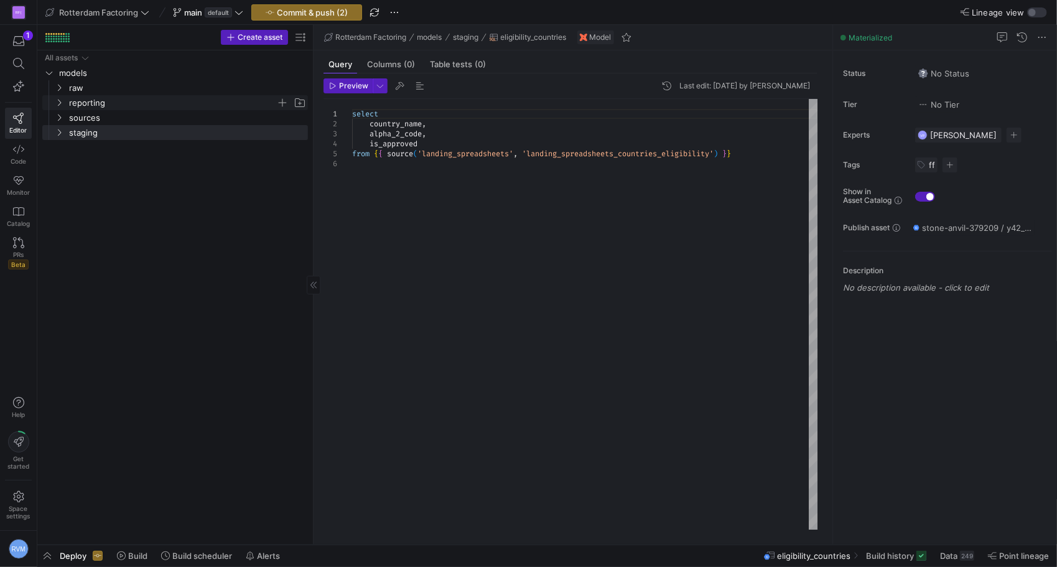
click at [57, 104] on icon "Press SPACE to select this row." at bounding box center [59, 102] width 9 height 7
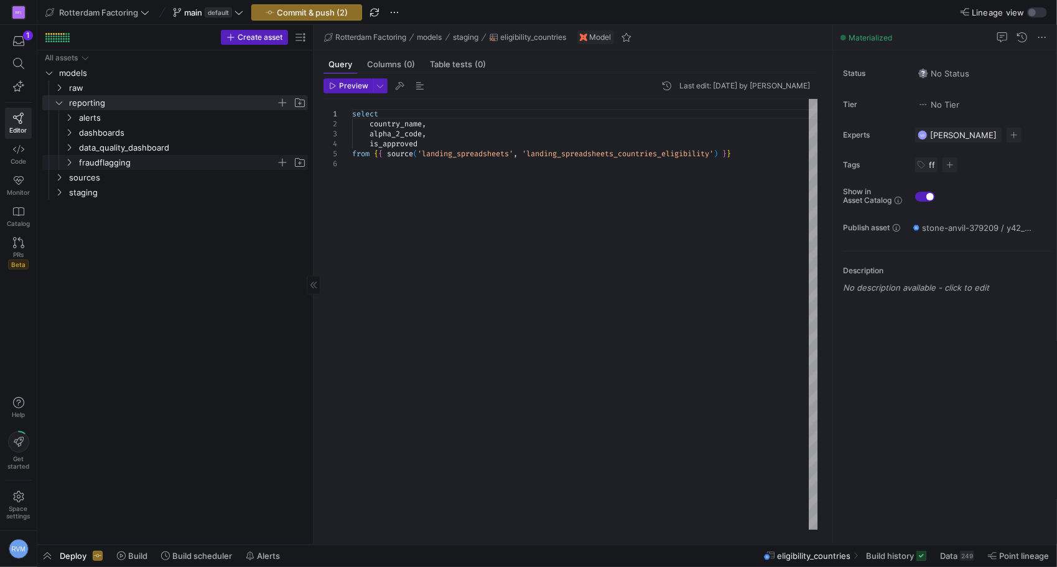
click at [68, 159] on icon "Press SPACE to select this row." at bounding box center [69, 162] width 9 height 7
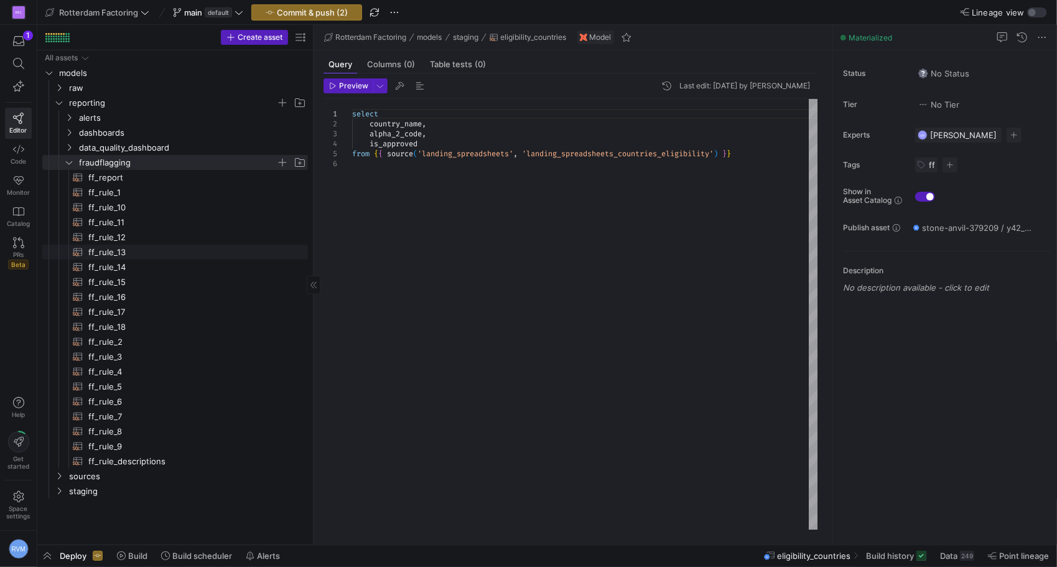
click at [123, 251] on span "ff_rule_13​​​​​​​​​​" at bounding box center [190, 252] width 205 height 14
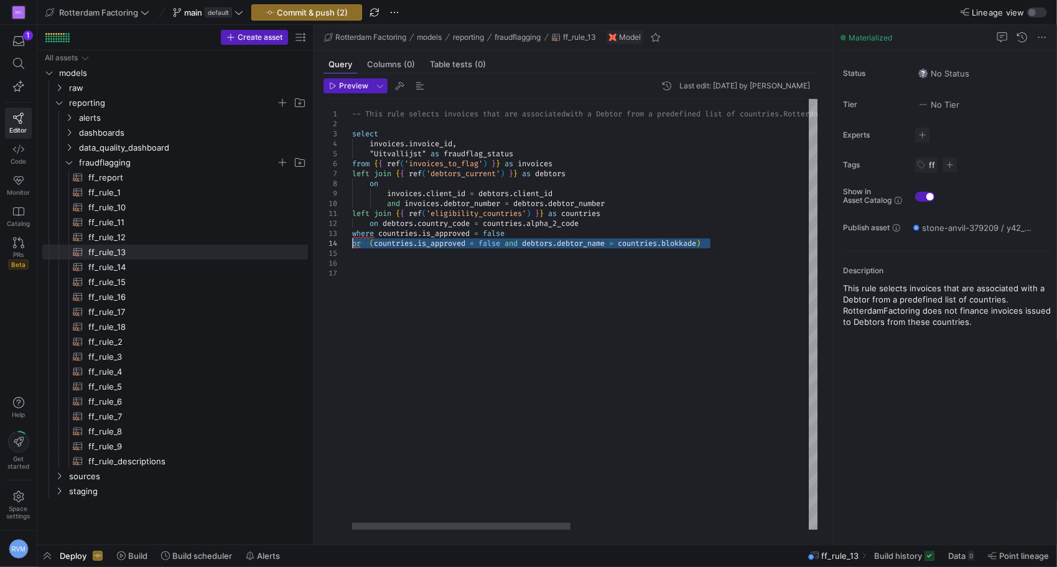
drag, startPoint x: 715, startPoint y: 243, endPoint x: 319, endPoint y: 244, distance: 396.9
click at [352, 244] on div "-- This rule selects invoices that are associated with a Debtor from a predefin…" at bounding box center [837, 314] width 971 height 431
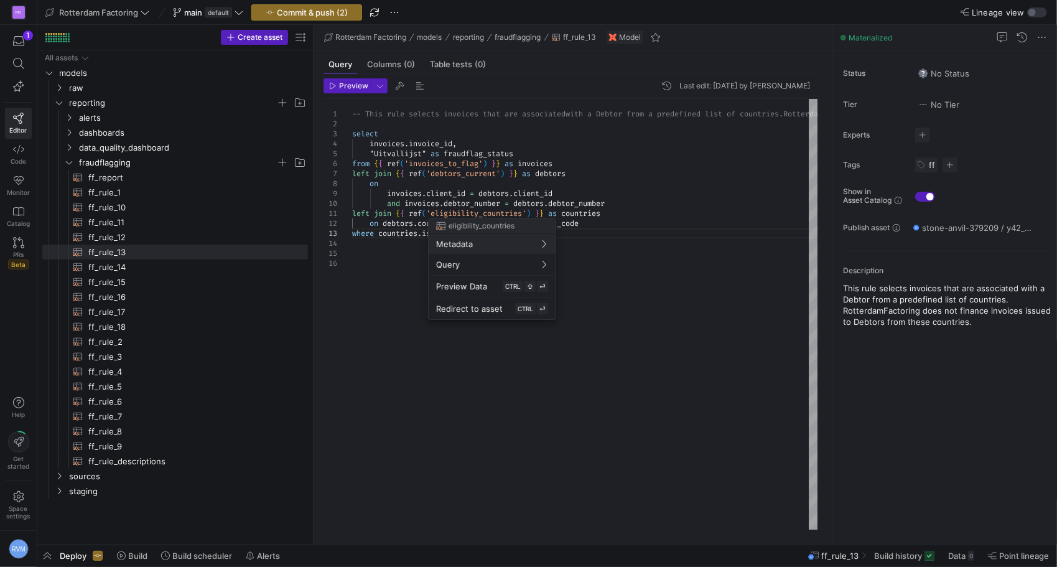
click at [342, 84] on div at bounding box center [528, 283] width 1057 height 567
click at [348, 85] on span "Preview" at bounding box center [353, 85] width 29 height 9
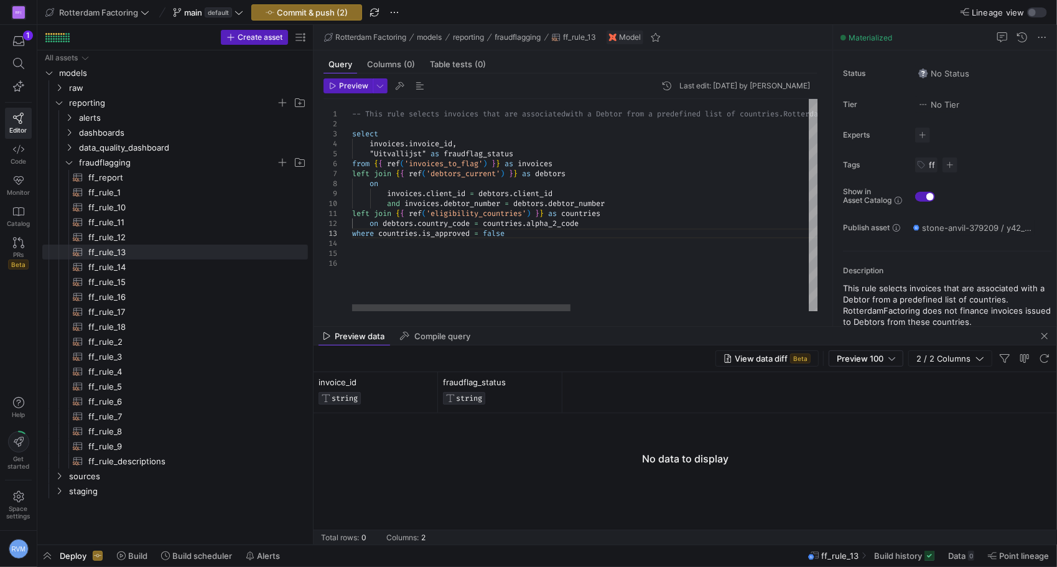
drag, startPoint x: 442, startPoint y: 235, endPoint x: 435, endPoint y: 235, distance: 6.8
click at [439, 234] on div "-- This rule selects invoices that are associated with a Debtor from a predefin…" at bounding box center [837, 205] width 971 height 213
click at [478, 285] on span "Preview Data" at bounding box center [461, 286] width 51 height 10
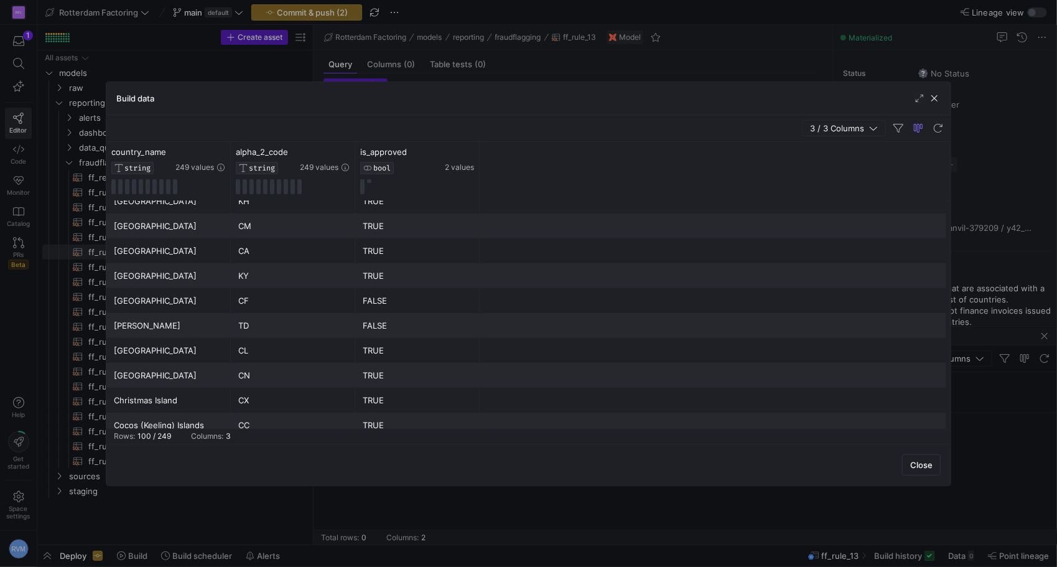
scroll to position [1244, 0]
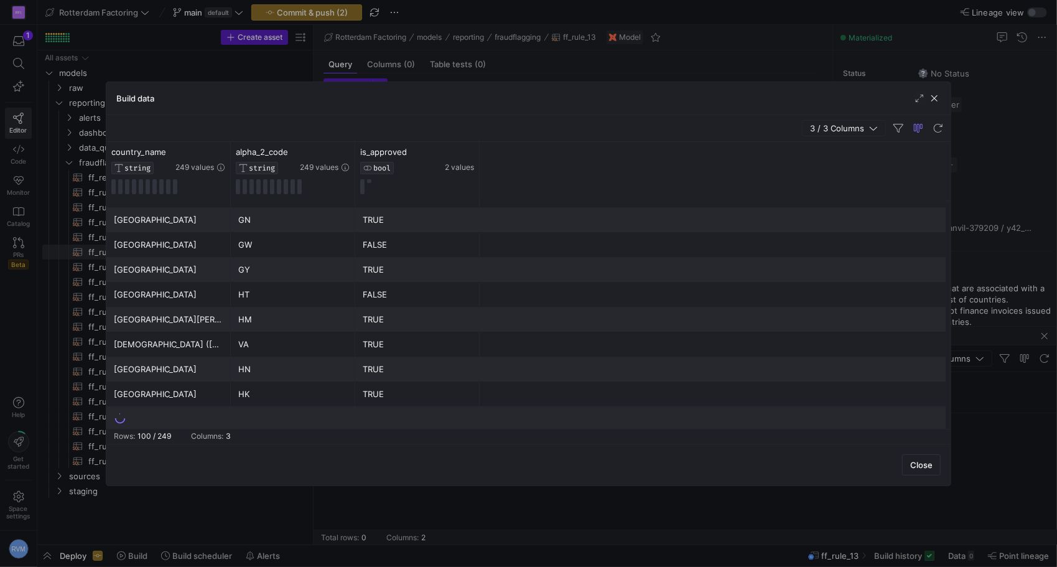
click at [936, 95] on span "button" at bounding box center [934, 98] width 12 height 12
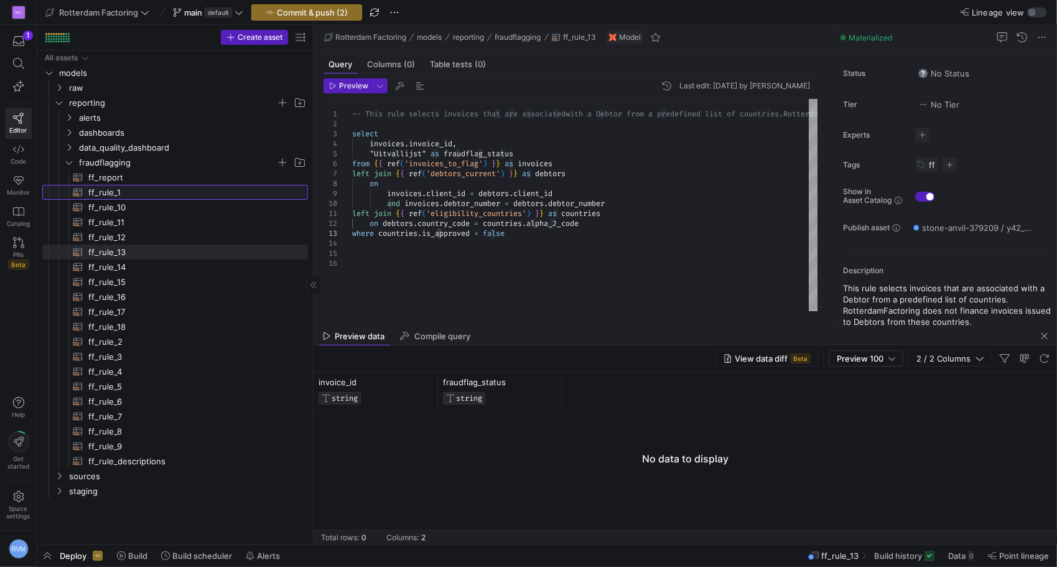
click at [121, 190] on span "ff_rule_1​​​​​​​​​​" at bounding box center [190, 192] width 205 height 14
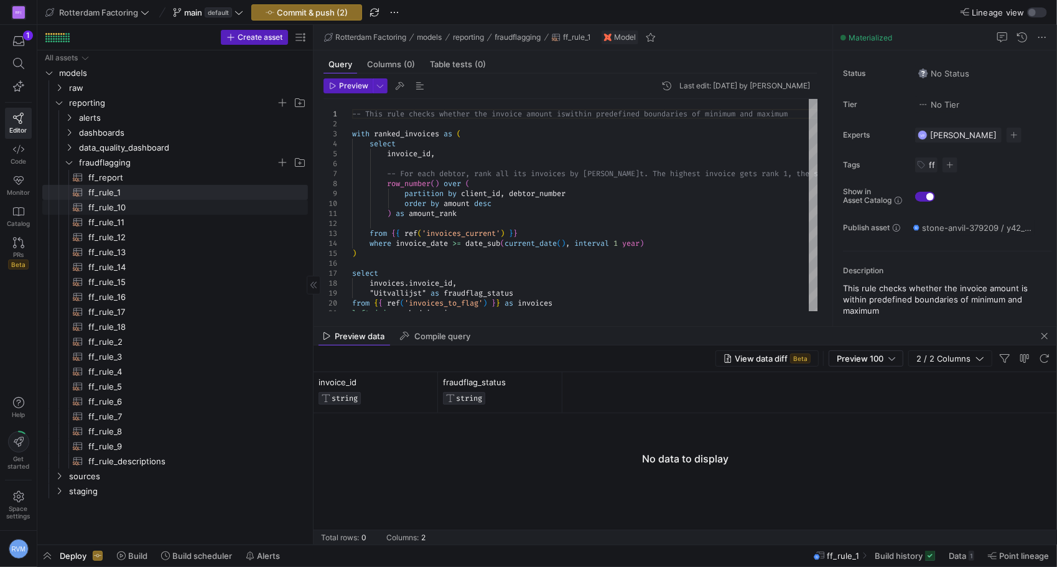
click at [134, 206] on span "ff_rule_10​​​​​​​​​​" at bounding box center [190, 207] width 205 height 14
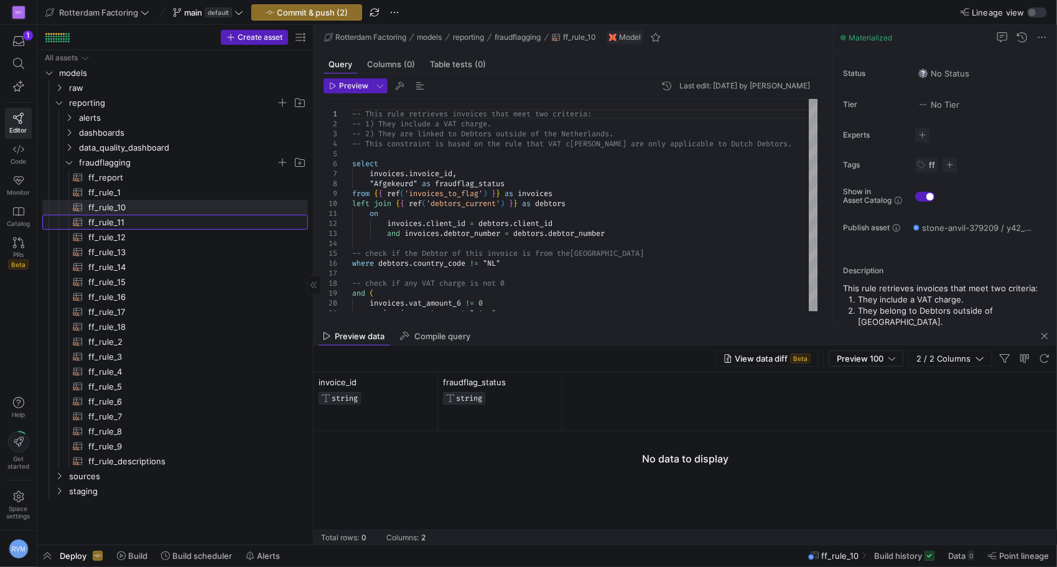
click at [117, 216] on span "ff_rule_11​​​​​​​​​​" at bounding box center [190, 222] width 205 height 14
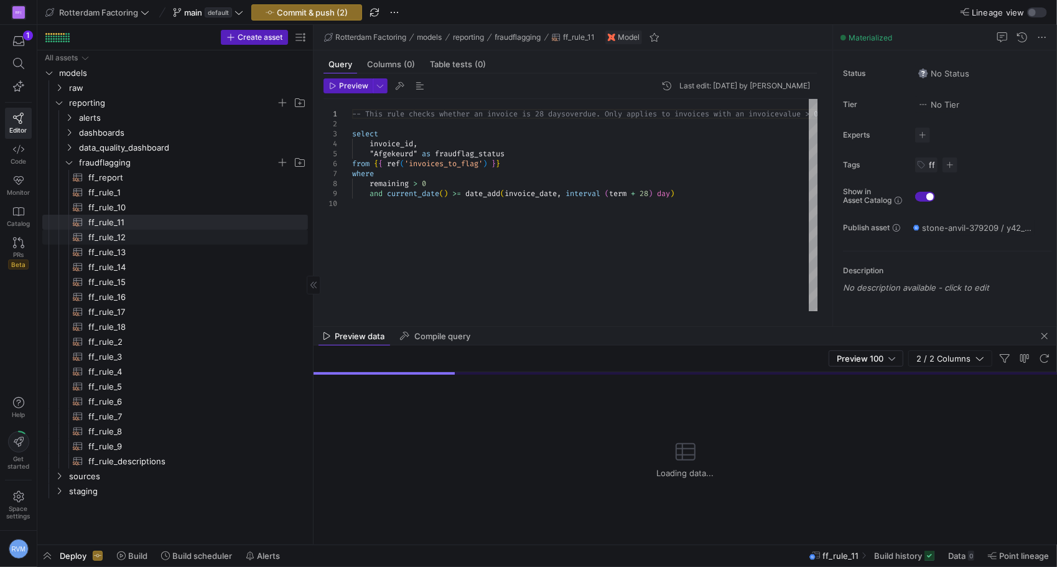
click at [111, 238] on span "ff_rule_12​​​​​​​​​​" at bounding box center [190, 237] width 205 height 14
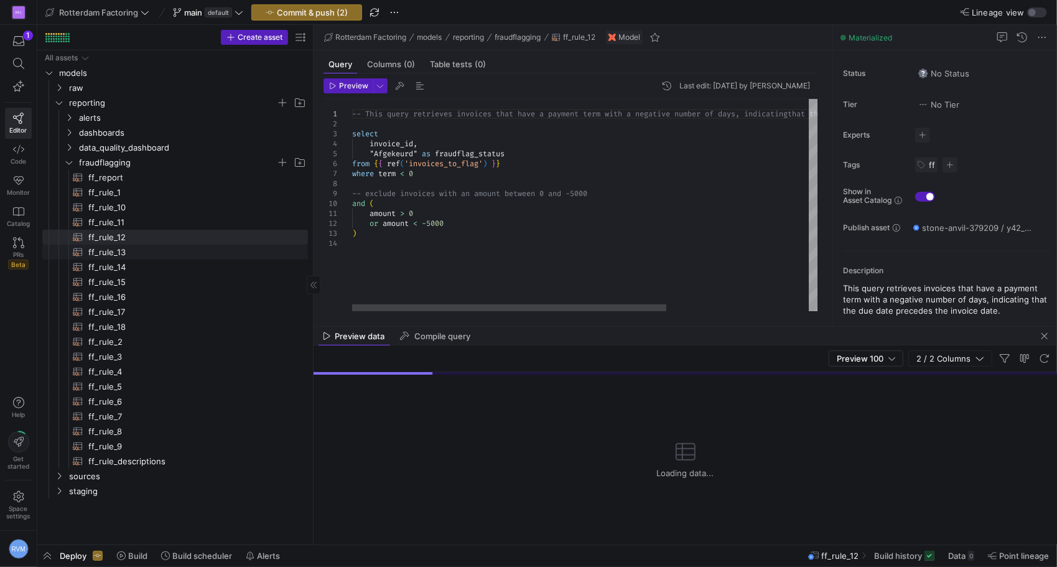
click at [112, 249] on span "ff_rule_13​​​​​​​​​​" at bounding box center [190, 252] width 205 height 14
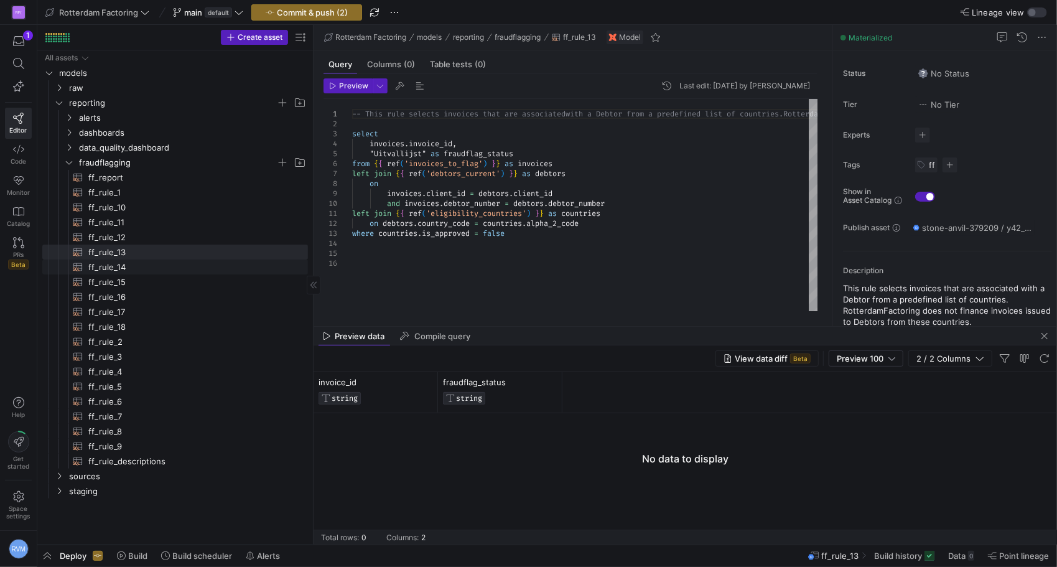
click at [136, 264] on span "ff_rule_14​​​​​​​​​​" at bounding box center [190, 267] width 205 height 14
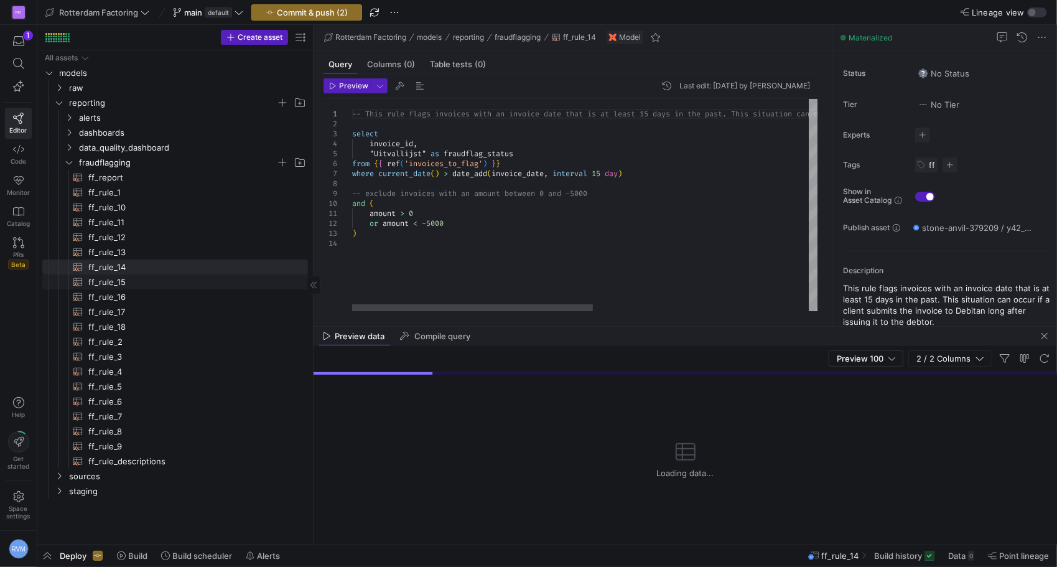
click at [120, 281] on span "ff_rule_15​​​​​​​​​​" at bounding box center [190, 282] width 205 height 14
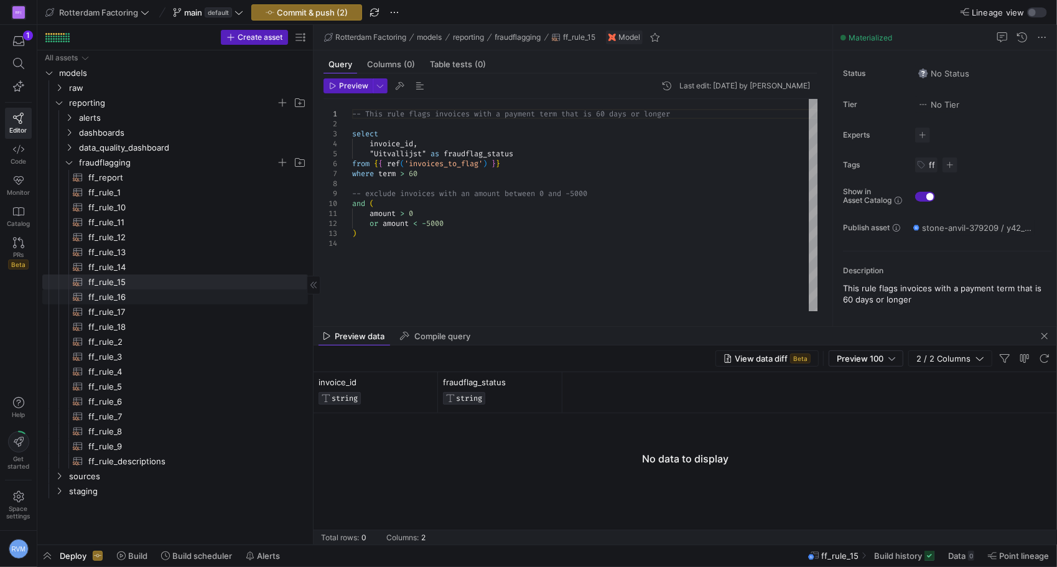
click at [134, 299] on span "ff_rule_16​​​​​​​​​​" at bounding box center [190, 297] width 205 height 14
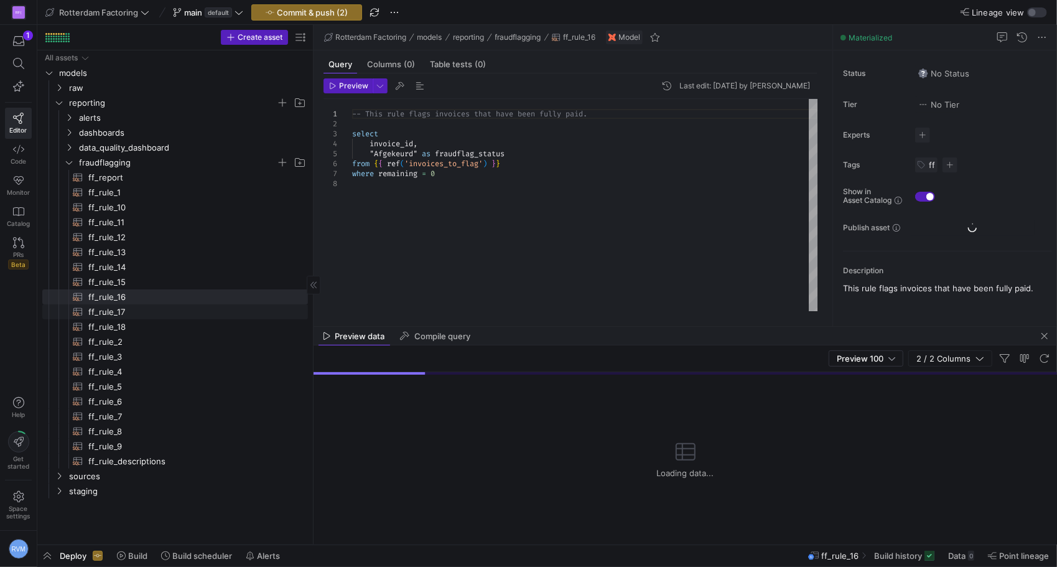
click at [124, 305] on span "ff_rule_17​​​​​​​​​​" at bounding box center [190, 312] width 205 height 14
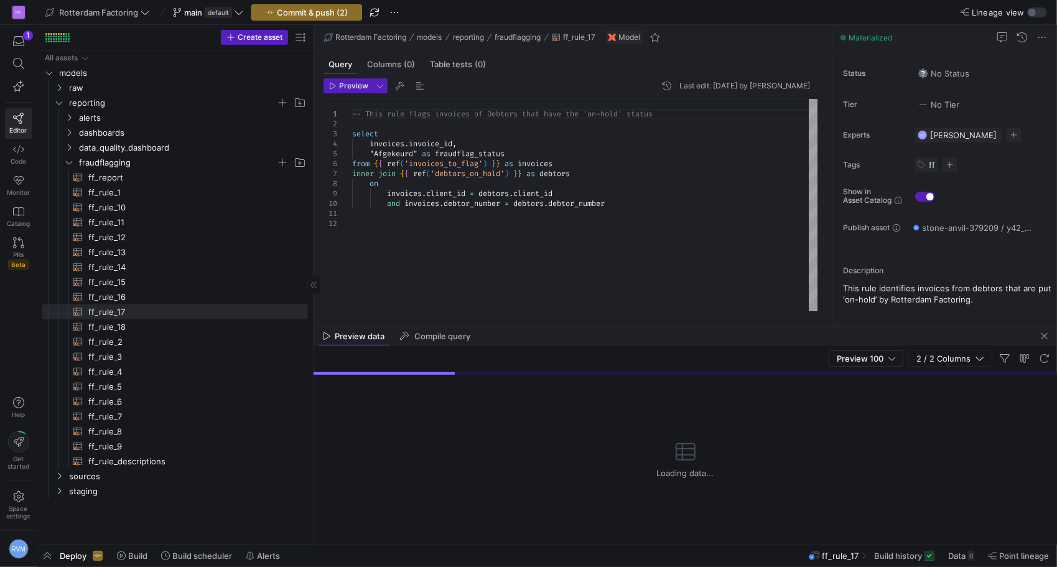
click at [128, 324] on span "ff_rule_18​​​​​​​​​​" at bounding box center [190, 327] width 205 height 14
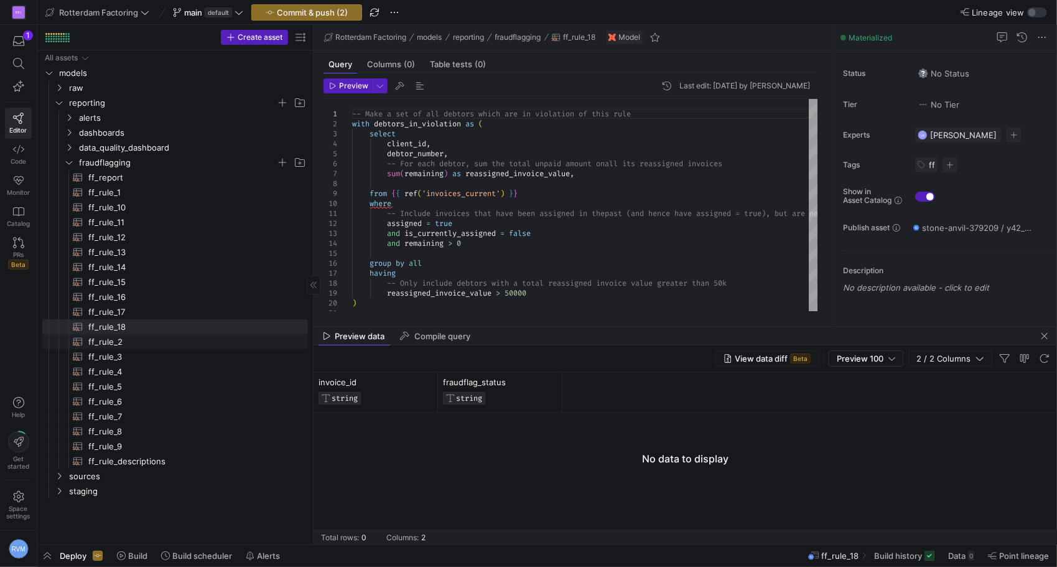
click at [118, 338] on span "ff_rule_2​​​​​​​​​​" at bounding box center [190, 342] width 205 height 14
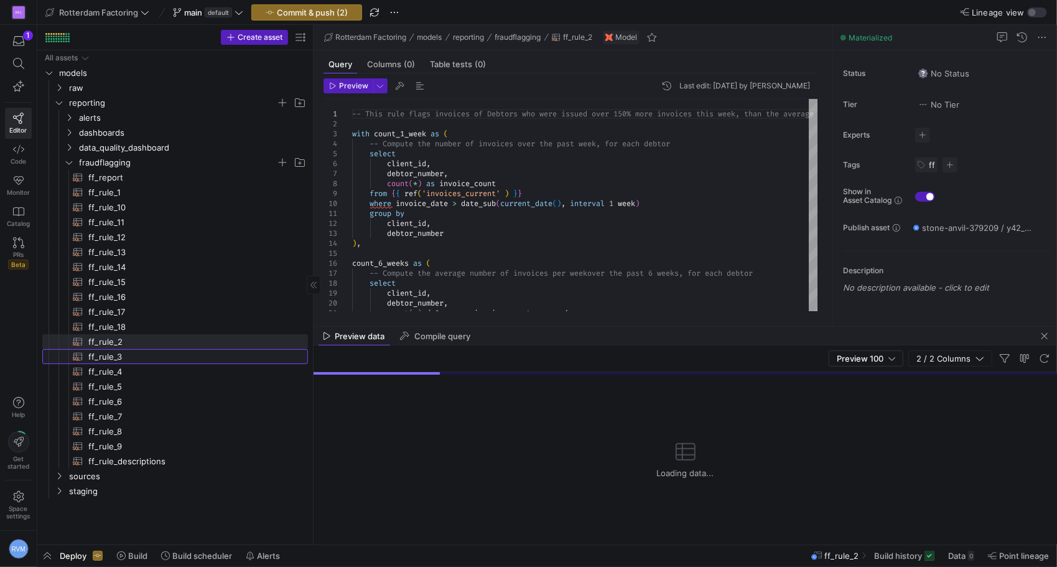
click at [117, 351] on span "ff_rule_3​​​​​​​​​​" at bounding box center [190, 357] width 205 height 14
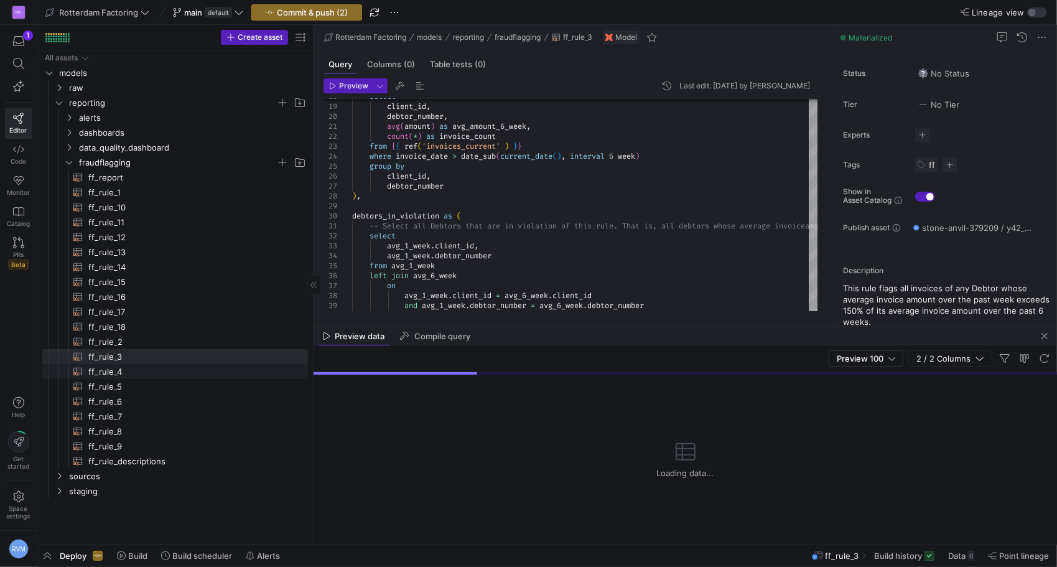
click at [111, 372] on span "ff_rule_4​​​​​​​​​​" at bounding box center [190, 372] width 205 height 14
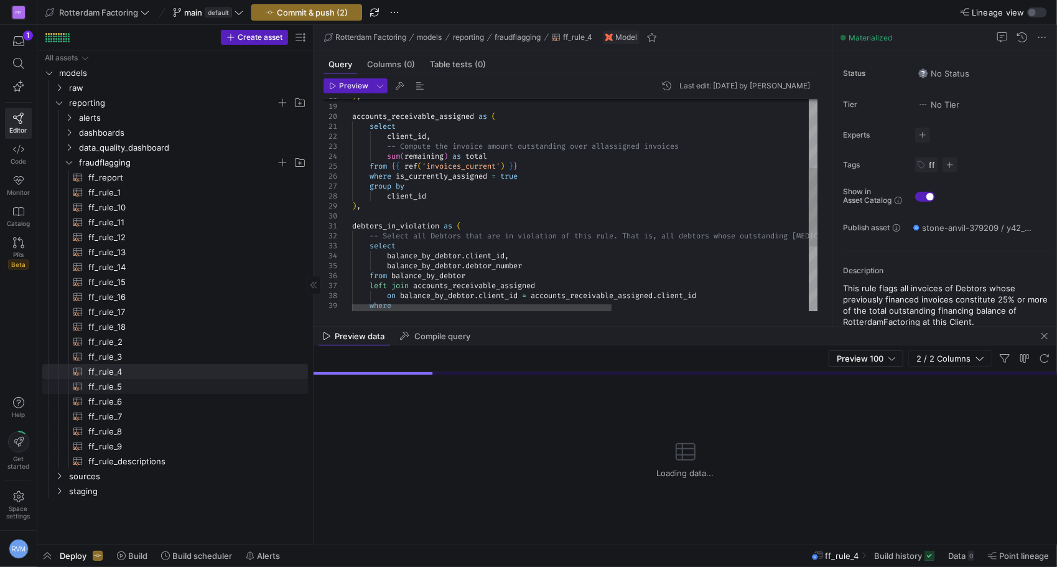
click at [108, 382] on span "ff_rule_5​​​​​​​​​​" at bounding box center [190, 386] width 205 height 14
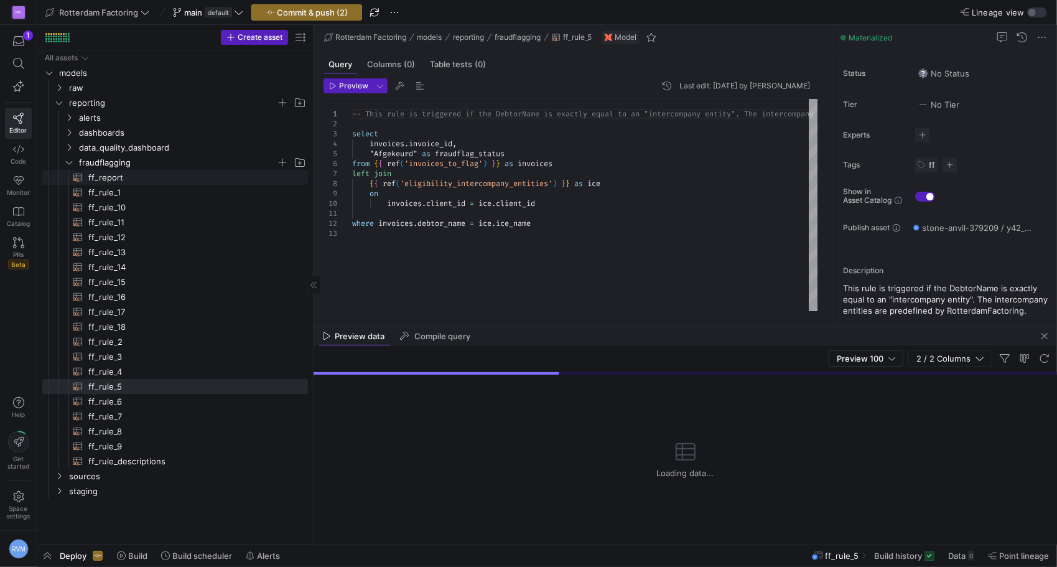
click at [110, 173] on span "ff_report​​​​​​​​​​" at bounding box center [190, 177] width 205 height 14
type textarea "{{ config( post_hook = """ MERGE INTO `stone-anvil-379209.reporting.fraudflaggi…"
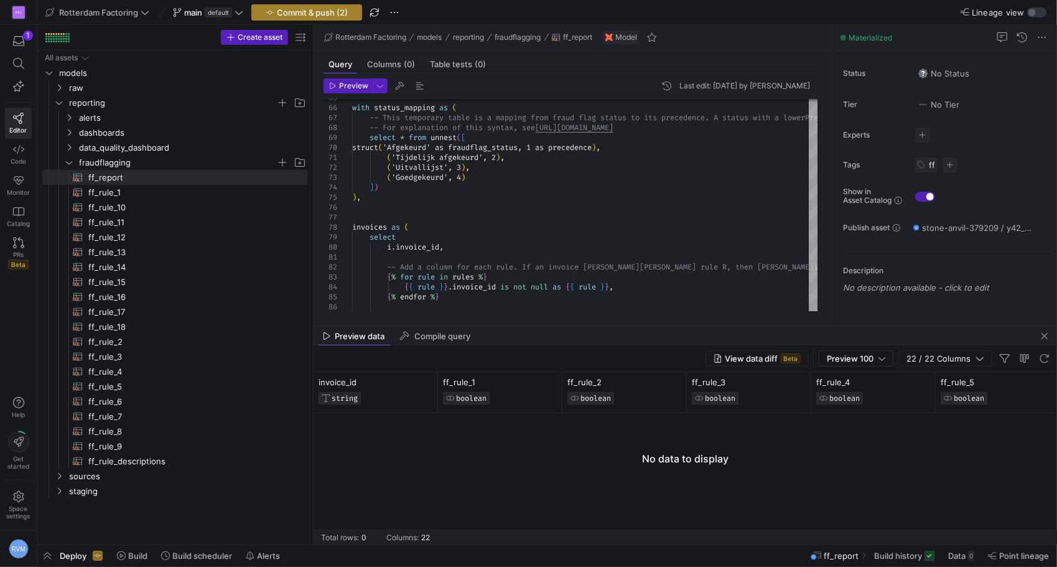
click at [293, 16] on span "Commit & push (2)" at bounding box center [312, 12] width 71 height 10
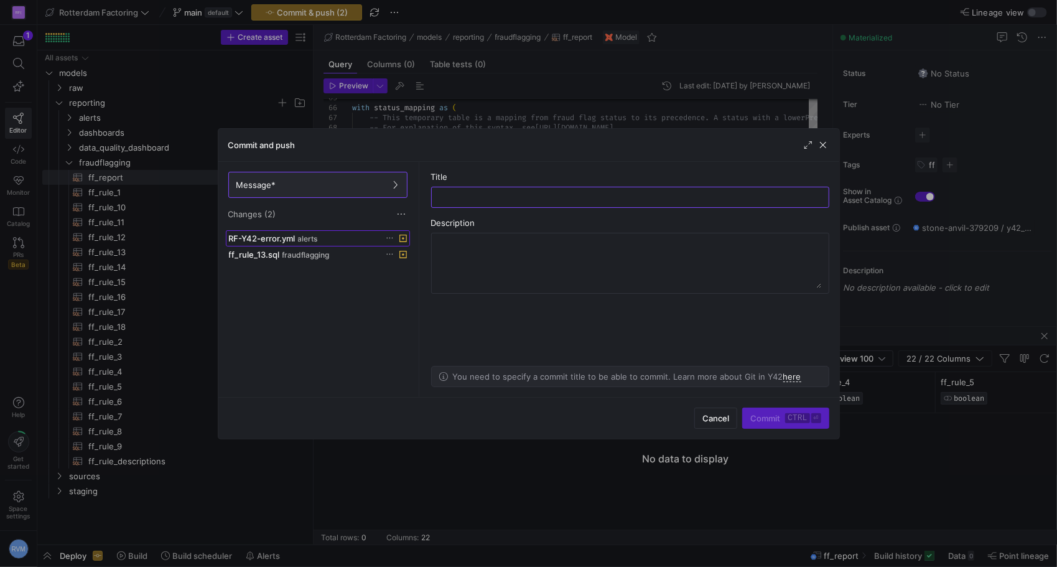
click at [304, 236] on span "alerts" at bounding box center [308, 239] width 20 height 9
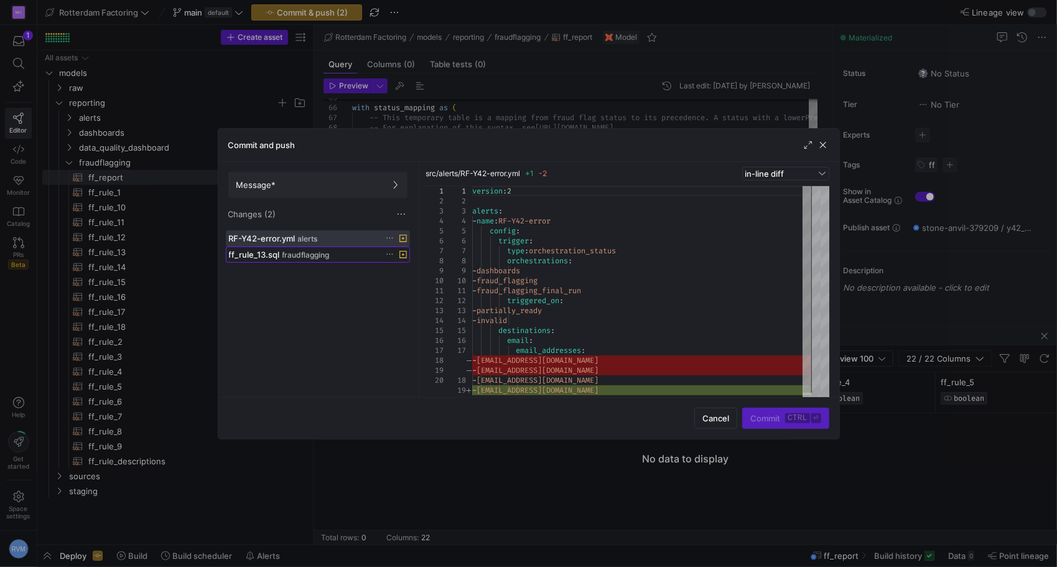
click at [296, 249] on div "ff_rule_13.sql fraudflagging" at bounding box center [304, 254] width 151 height 10
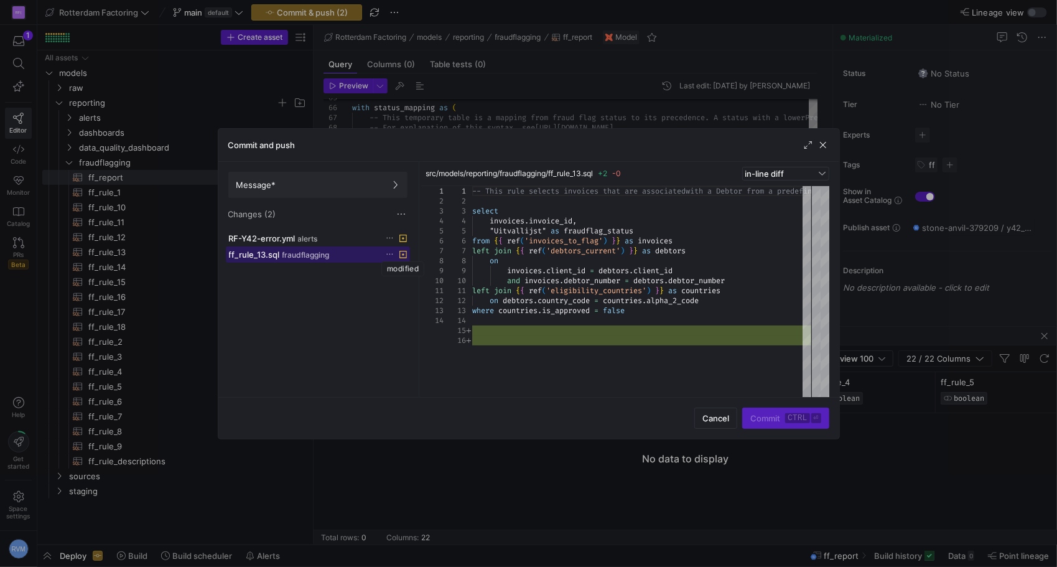
click at [404, 253] on icon at bounding box center [402, 254] width 7 height 7
click at [392, 252] on icon at bounding box center [390, 254] width 8 height 8
click at [432, 289] on span "Discard" at bounding box center [437, 288] width 86 height 10
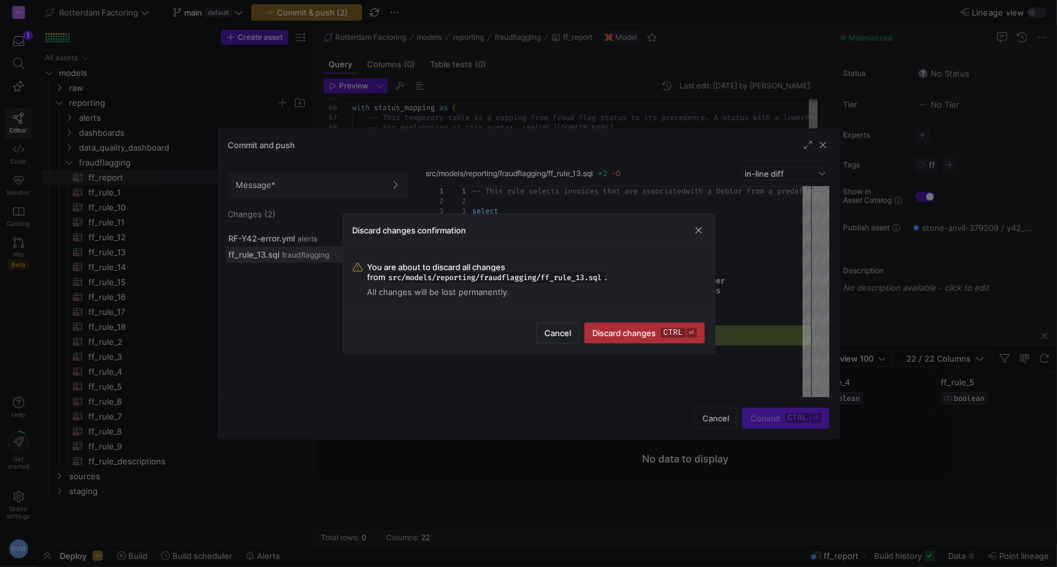
click at [635, 330] on span "Discard changes ctrl ⏎" at bounding box center [644, 333] width 104 height 10
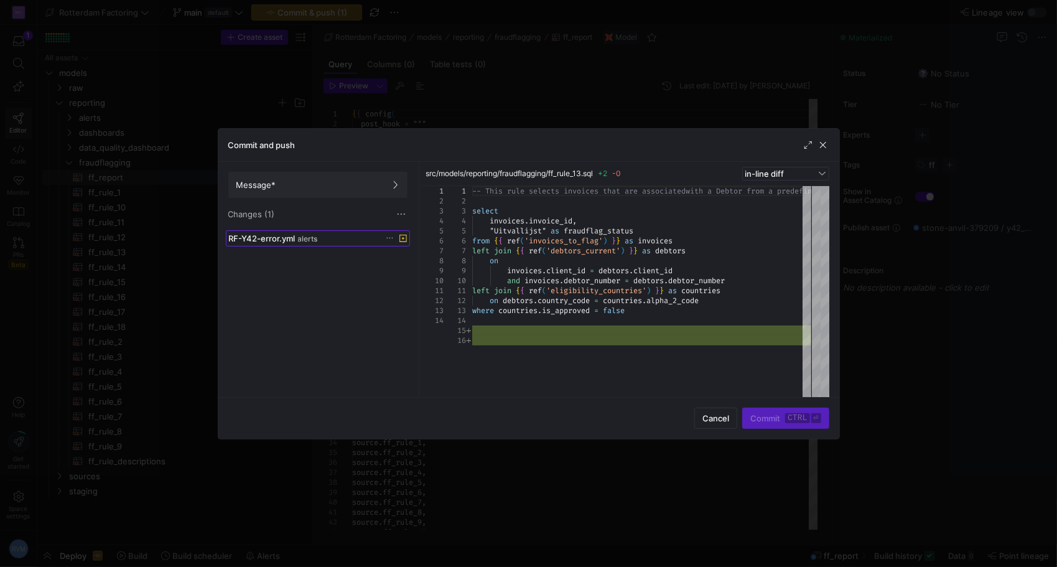
click at [281, 236] on span "RF-Y42-error.yml" at bounding box center [262, 238] width 67 height 10
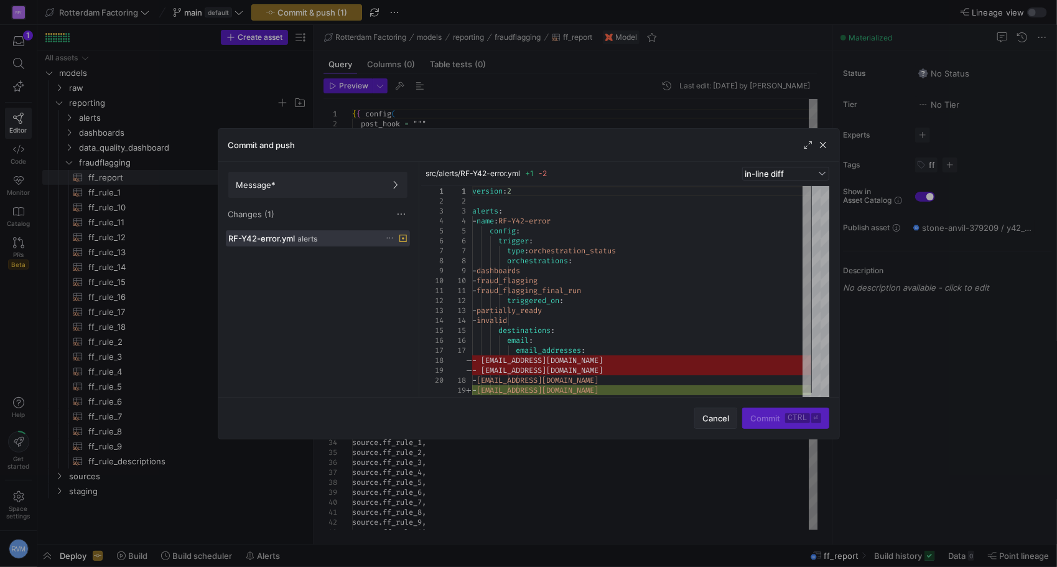
click at [710, 421] on span "Cancel" at bounding box center [715, 418] width 27 height 10
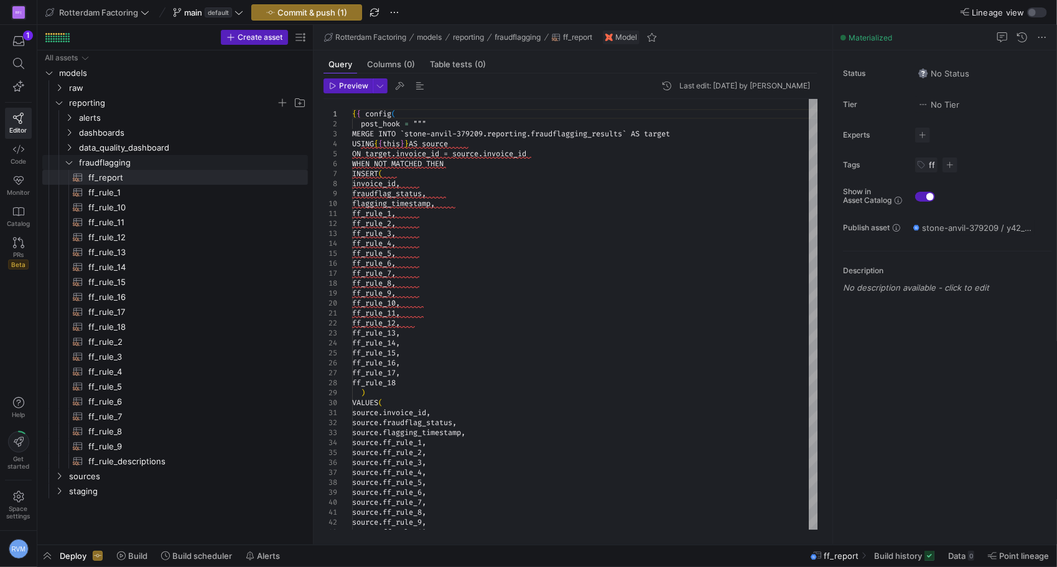
click at [72, 162] on y42-icon "Press SPACE to select this row." at bounding box center [69, 162] width 10 height 10
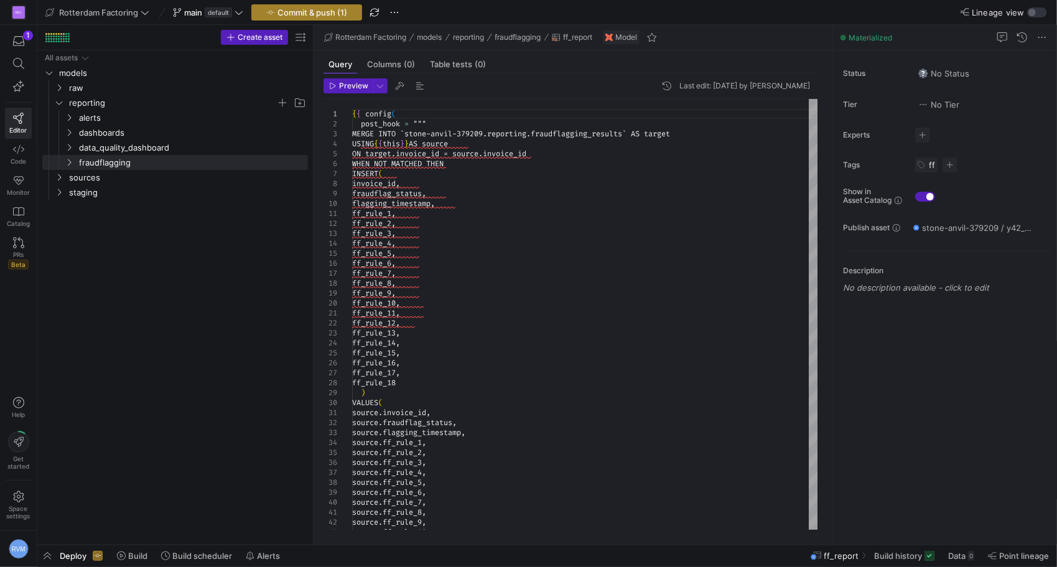
click at [323, 10] on span "Commit & push (1)" at bounding box center [312, 12] width 70 height 10
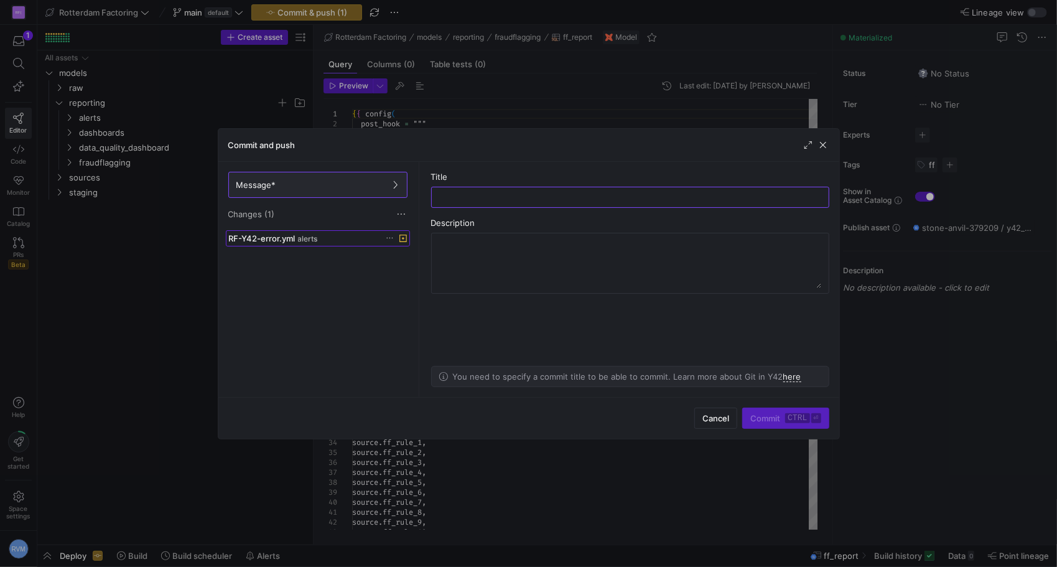
click at [265, 235] on span "RF-Y42-error.yml" at bounding box center [262, 238] width 67 height 10
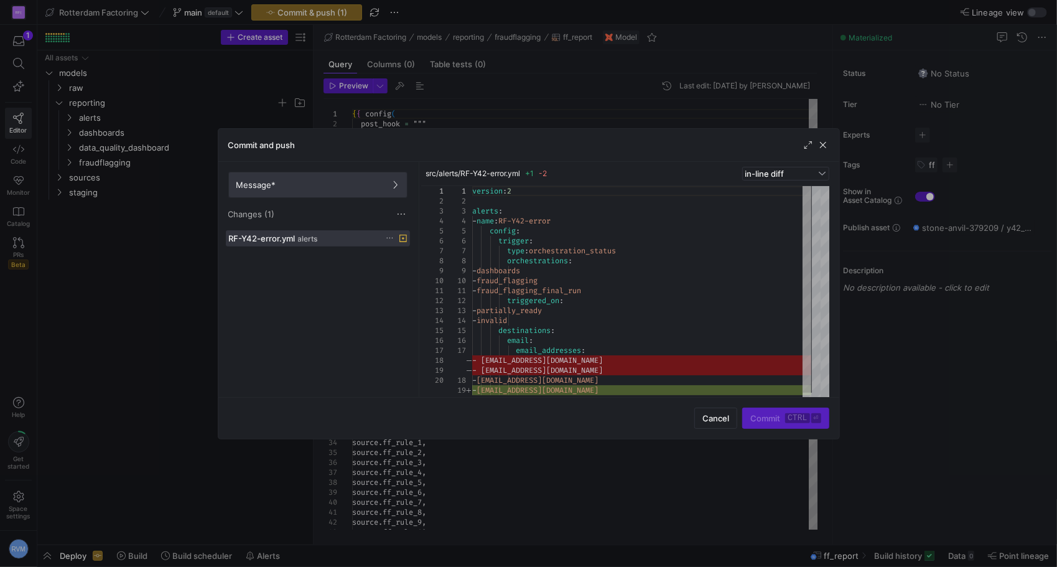
click at [290, 183] on span "Message*" at bounding box center [317, 185] width 163 height 10
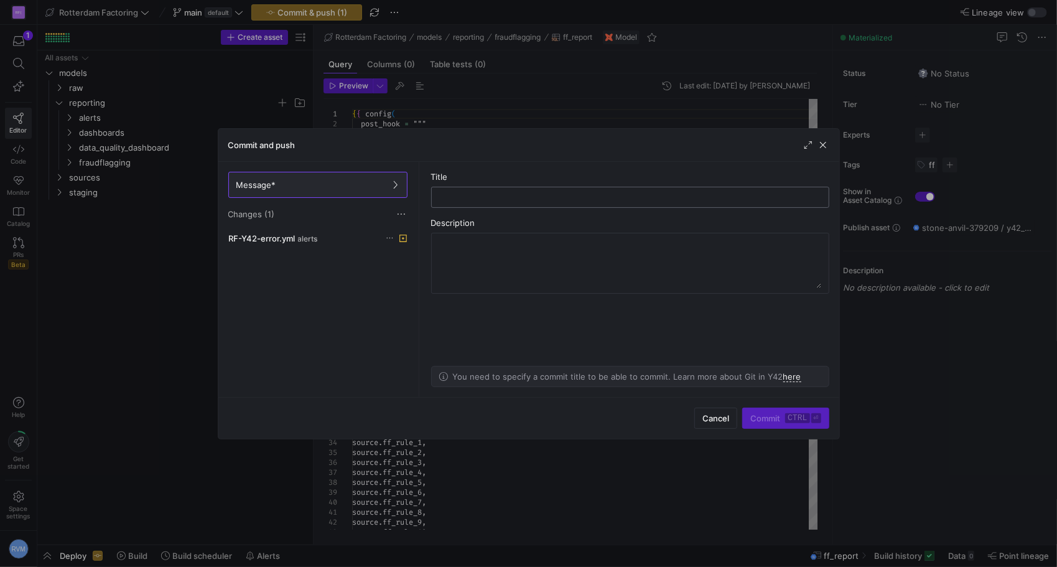
click at [483, 190] on div at bounding box center [630, 197] width 377 height 20
type input "randy toevoegen in alerts"
drag, startPoint x: 567, startPoint y: 198, endPoint x: 418, endPoint y: 200, distance: 149.3
click at [418, 200] on as-split "Message* Changes (1) RF-Y42-error.yml alerts Title randy toevoegen in alerts De…" at bounding box center [528, 279] width 621 height 235
click at [496, 256] on textarea at bounding box center [630, 263] width 382 height 50
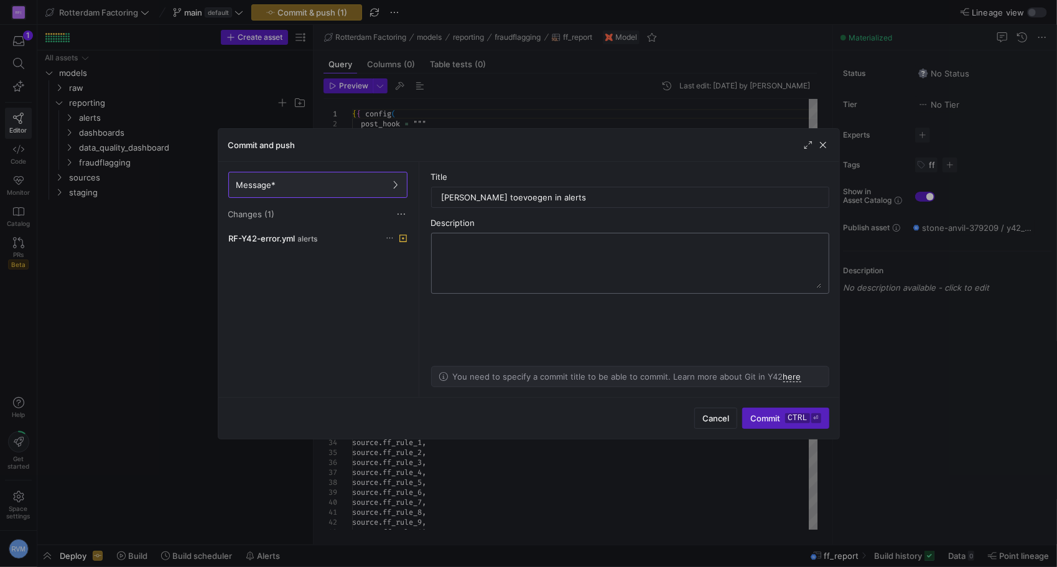
paste textarea "randy toevoegen in alerts"
type textarea "randy toevoegen in alerts"
click at [767, 415] on span "Commit ctrl ⏎" at bounding box center [785, 418] width 70 height 10
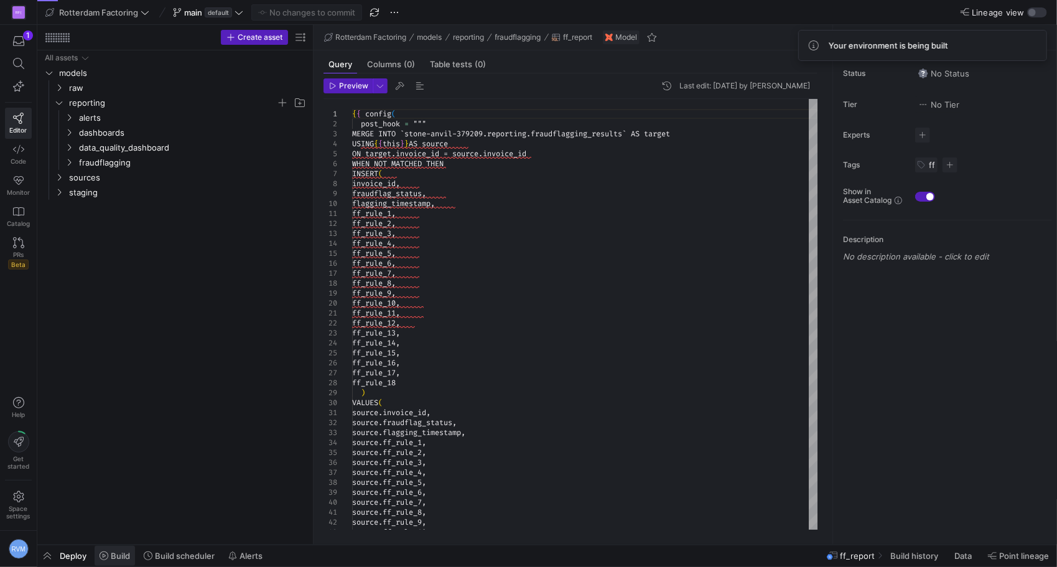
click at [116, 552] on span "Build" at bounding box center [120, 556] width 19 height 10
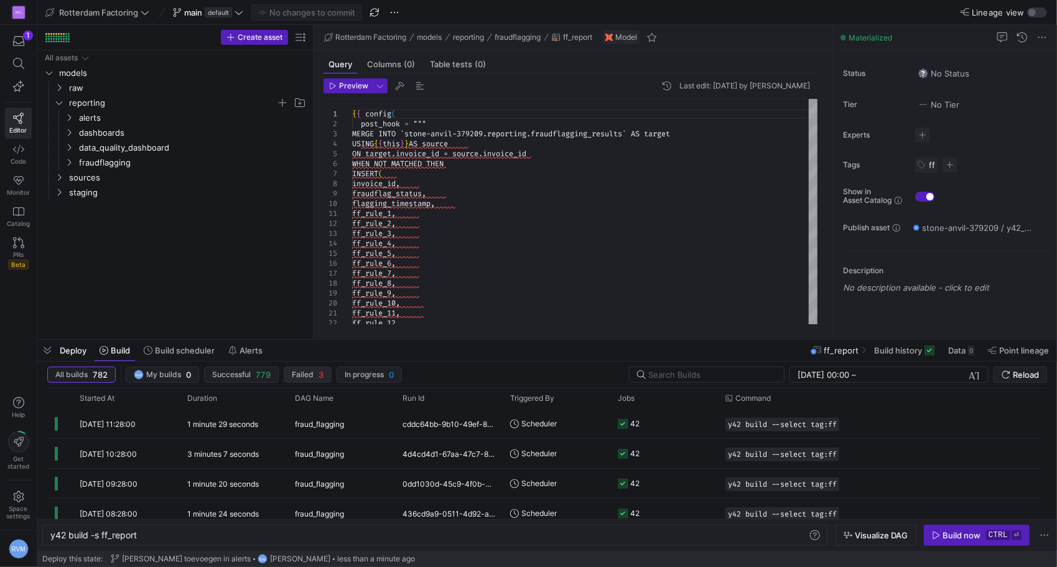
click at [315, 371] on span "Failed 3" at bounding box center [308, 375] width 32 height 10
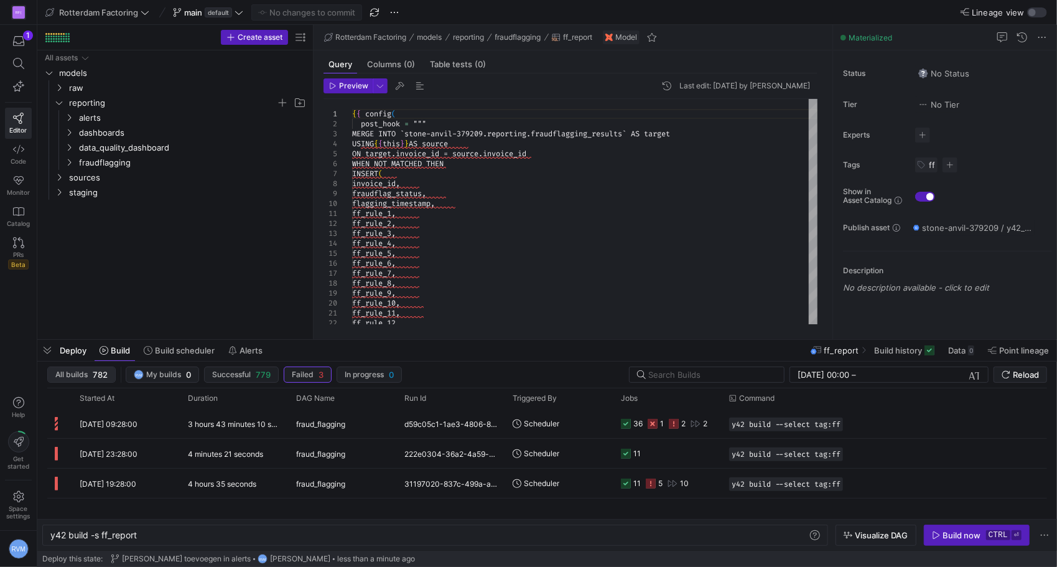
click at [91, 377] on span "All builds 782" at bounding box center [81, 375] width 52 height 10
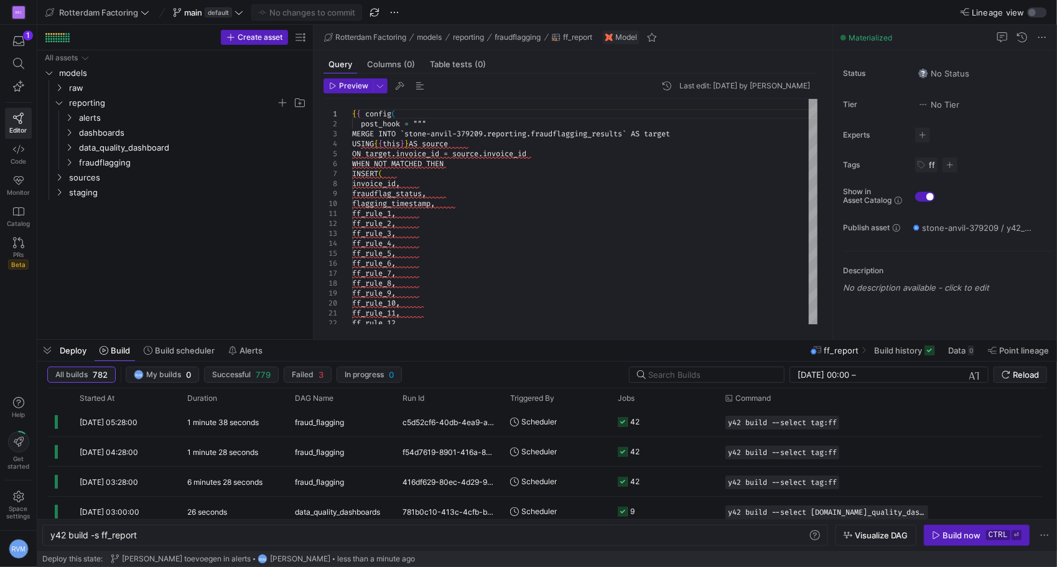
scroll to position [209, 0]
click at [25, 38] on div "1" at bounding box center [28, 35] width 10 height 10
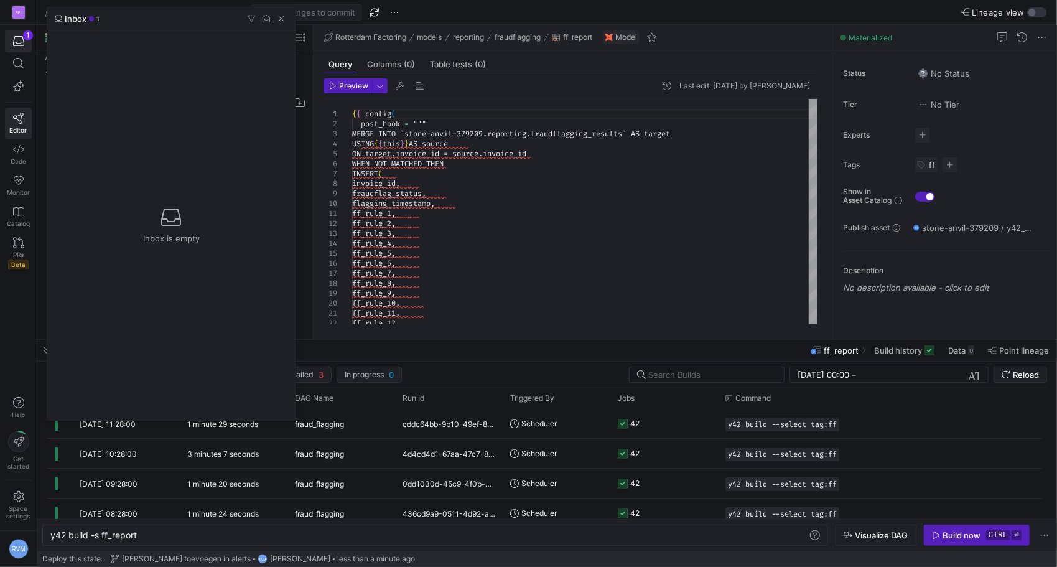
click at [77, 21] on span "Inbox" at bounding box center [76, 19] width 22 height 10
click at [17, 46] on div at bounding box center [528, 283] width 1057 height 567
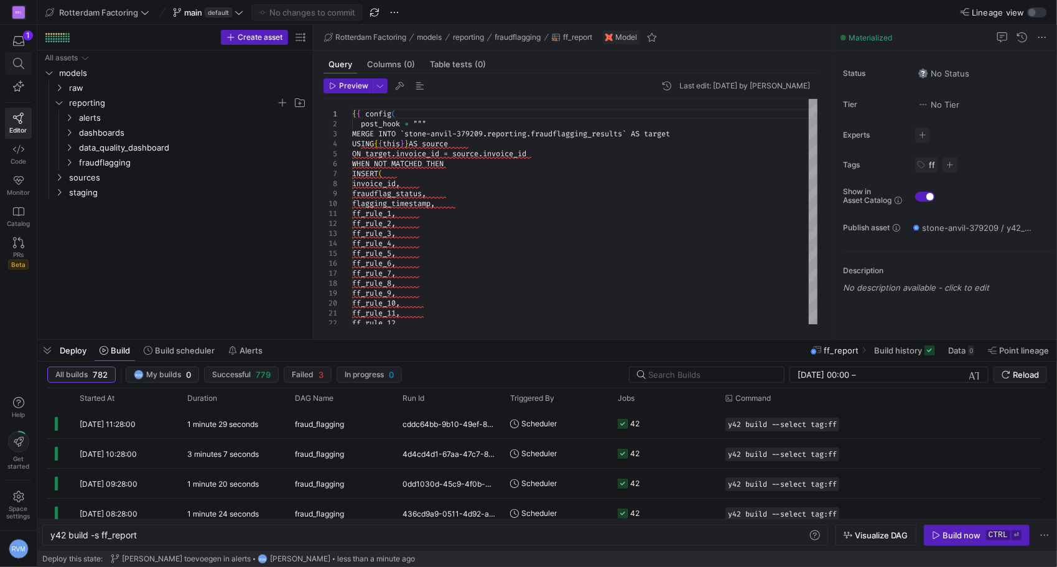
click at [24, 66] on span at bounding box center [19, 63] width 16 height 11
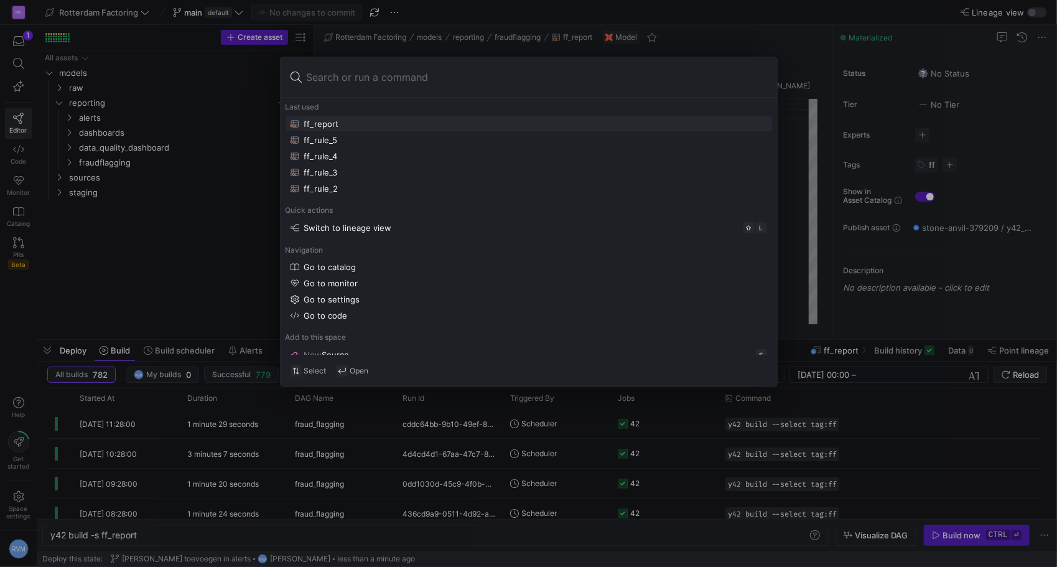
click at [122, 267] on div at bounding box center [528, 283] width 1057 height 567
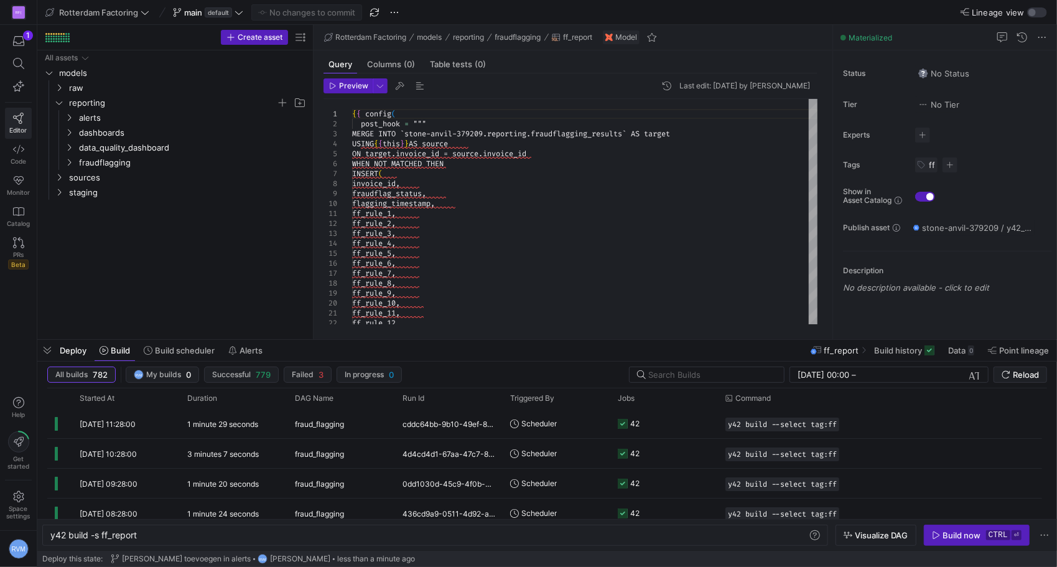
click at [20, 124] on link "Editor" at bounding box center [18, 123] width 27 height 31
click at [20, 151] on icon at bounding box center [18, 149] width 11 height 11
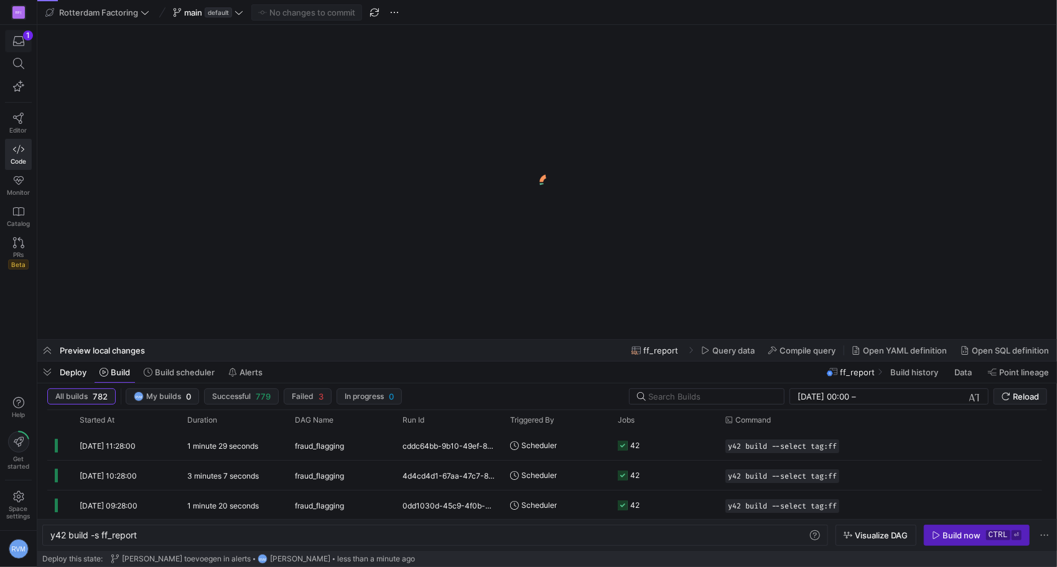
click at [22, 44] on icon "button" at bounding box center [18, 40] width 11 height 11
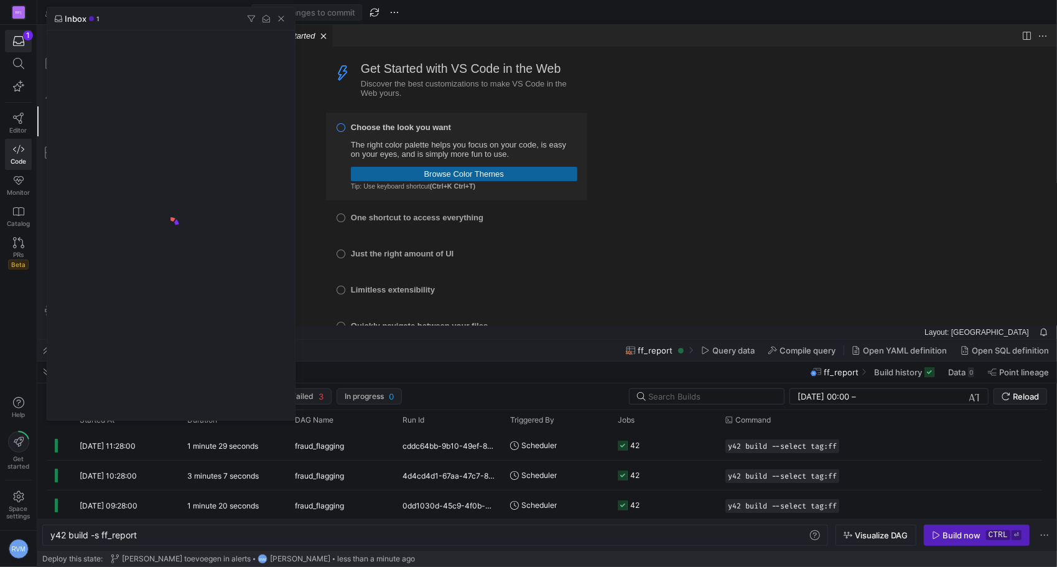
click at [73, 19] on span "Inbox" at bounding box center [76, 19] width 22 height 10
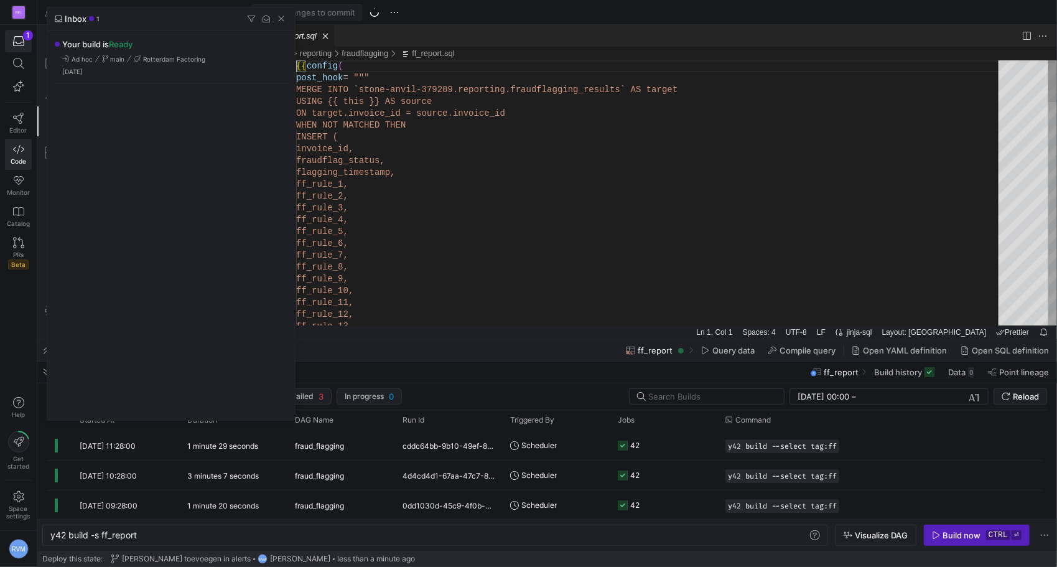
click at [74, 19] on span "Inbox" at bounding box center [76, 19] width 22 height 10
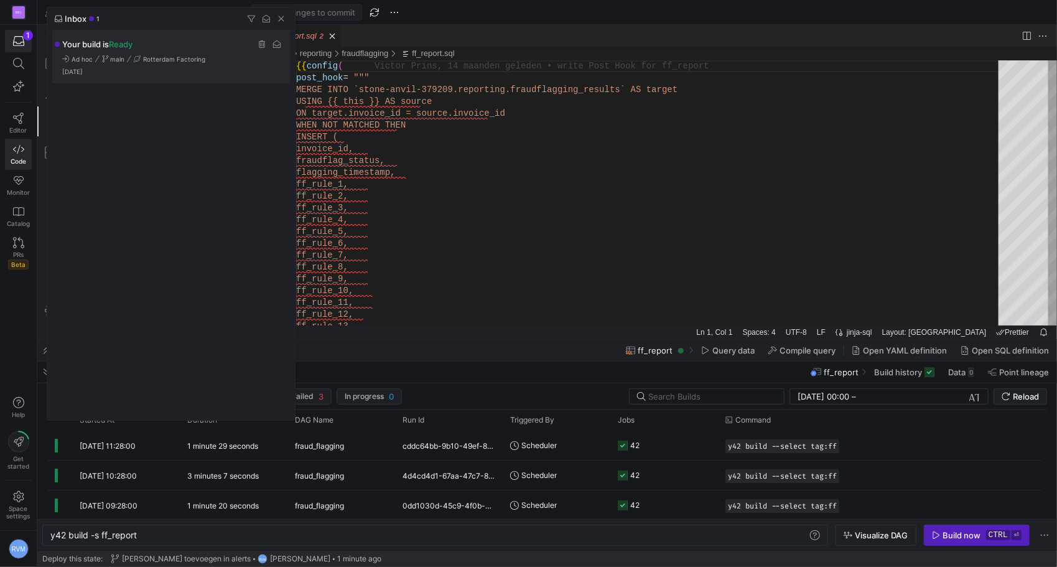
click at [97, 47] on span "Your build is Ready" at bounding box center [97, 44] width 70 height 10
type textarea "y42 build"
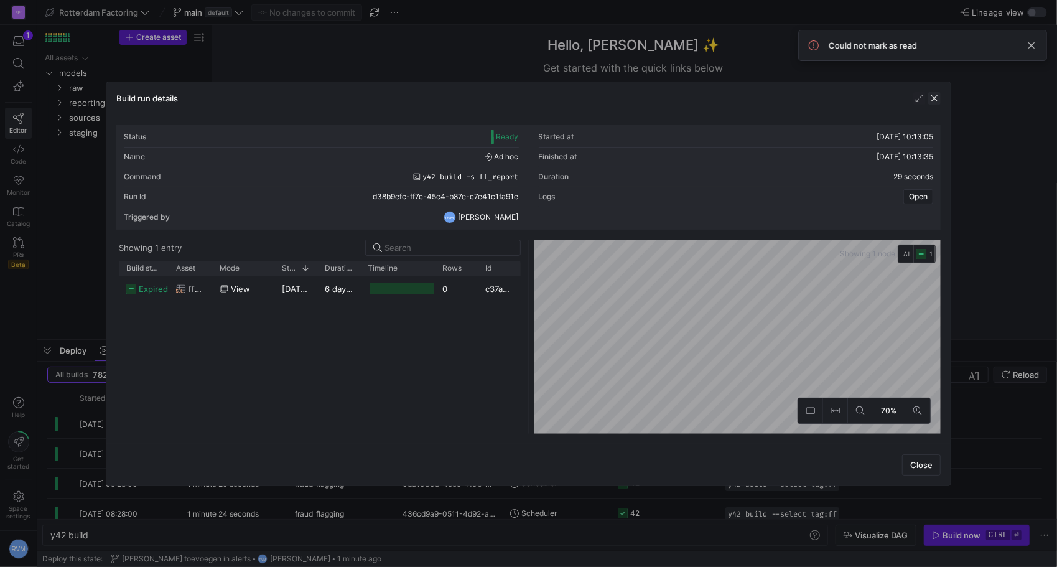
click at [936, 98] on span "button" at bounding box center [934, 98] width 12 height 12
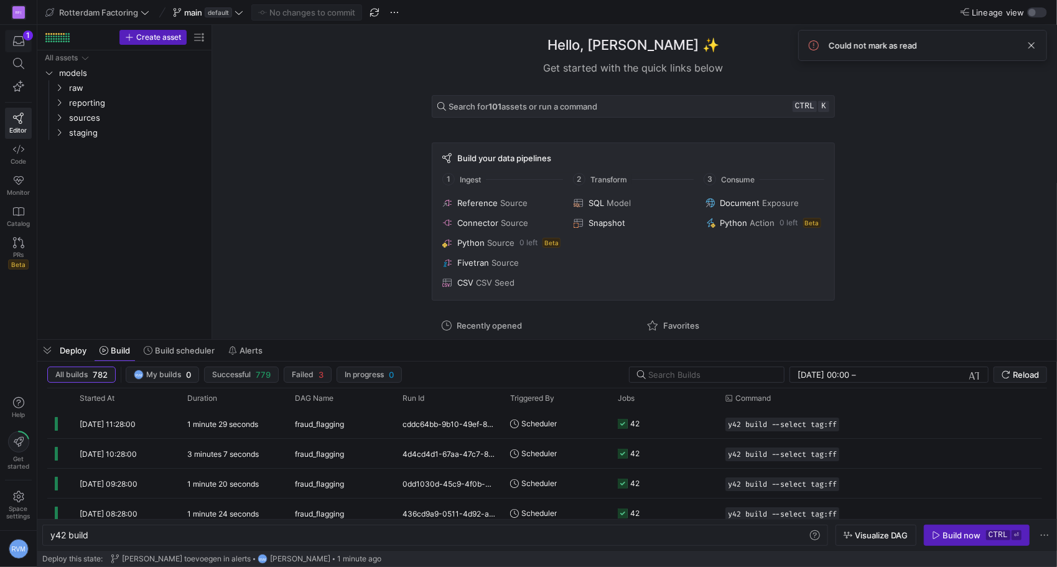
click at [24, 40] on icon "button" at bounding box center [18, 40] width 11 height 11
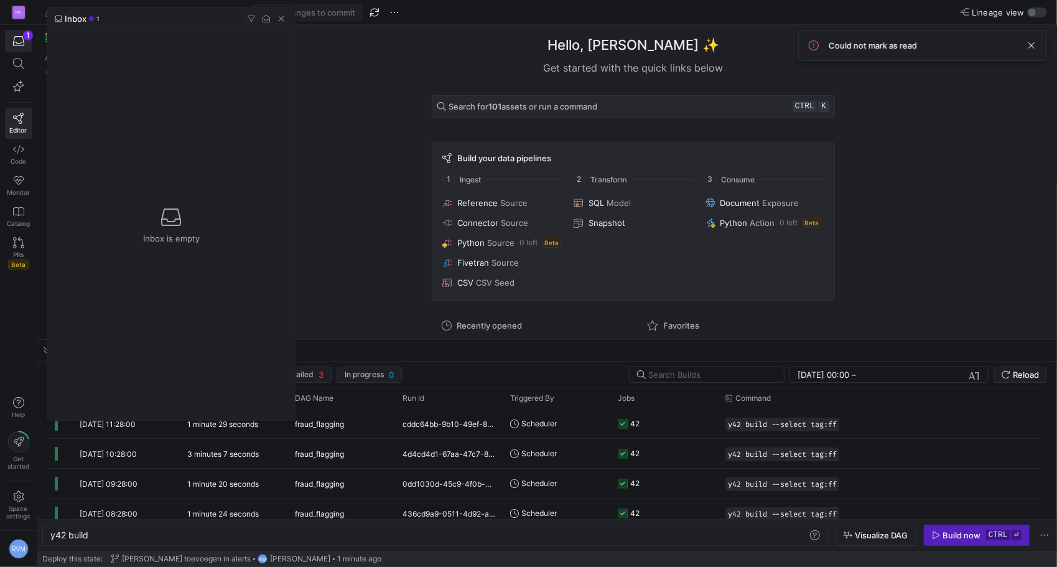
click at [93, 19] on div "Inbox 1" at bounding box center [77, 19] width 45 height 10
click at [78, 19] on span "Inbox" at bounding box center [76, 19] width 22 height 10
click at [25, 37] on div at bounding box center [528, 283] width 1057 height 567
